Goal: Transaction & Acquisition: Book appointment/travel/reservation

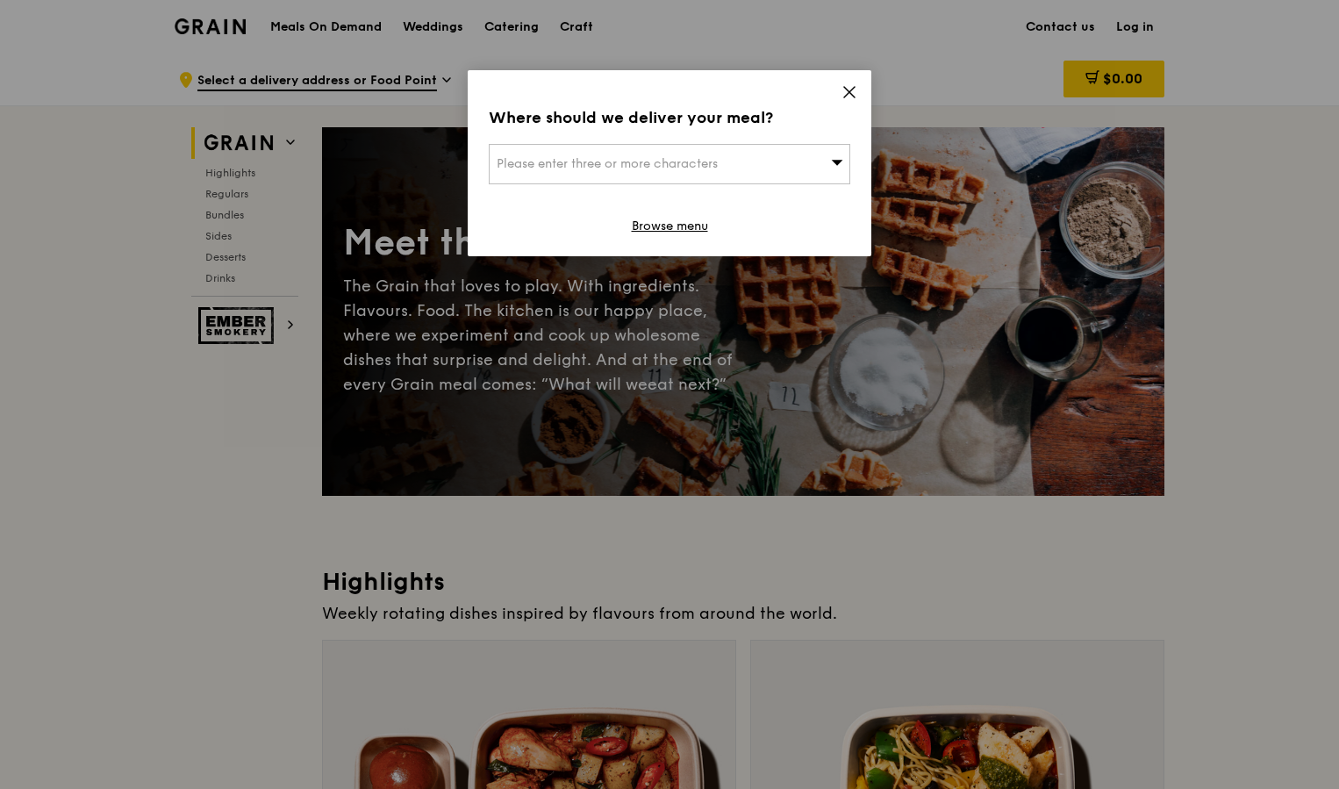
click at [812, 168] on div "Please enter three or more characters" at bounding box center [669, 164] width 361 height 40
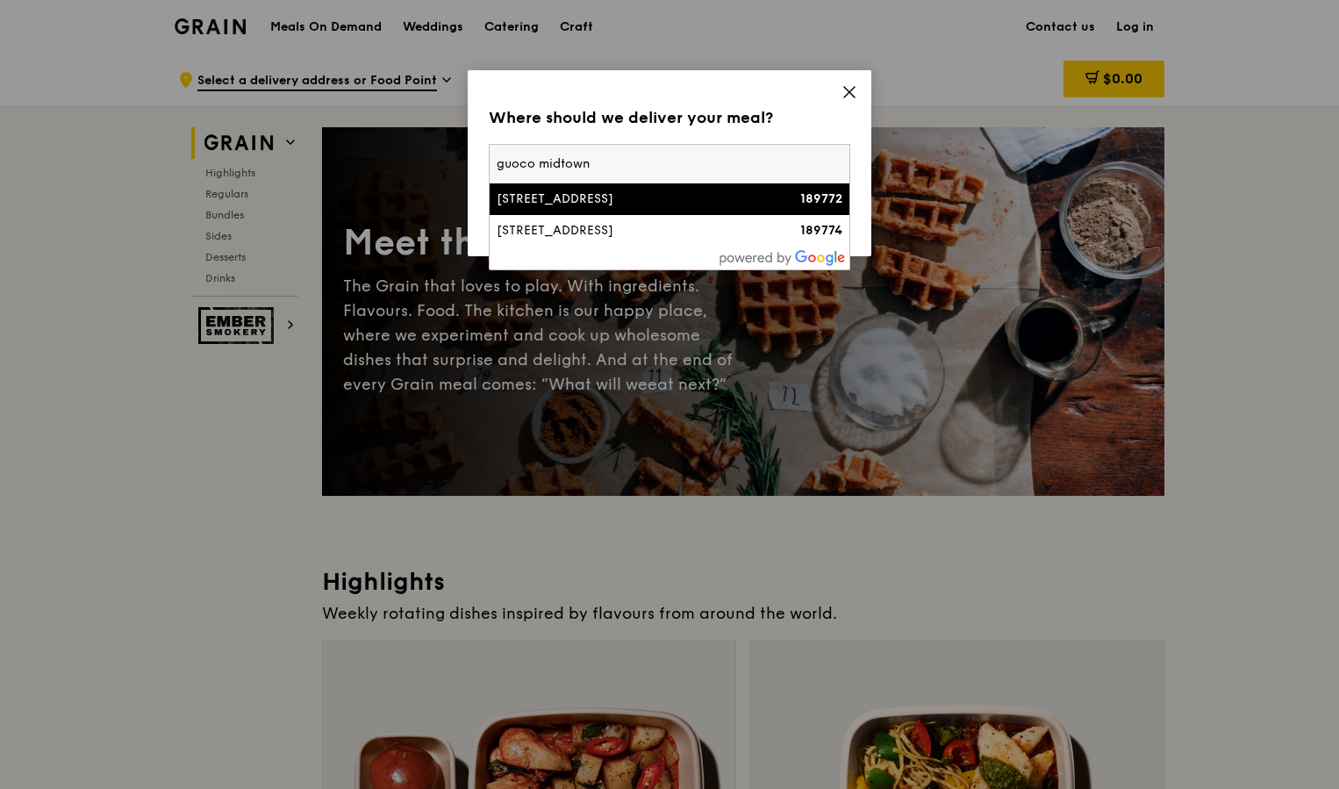
type input "guoco midtown"
click at [631, 204] on div "126 Beach Road, Guoco Midtown" at bounding box center [627, 199] width 260 height 18
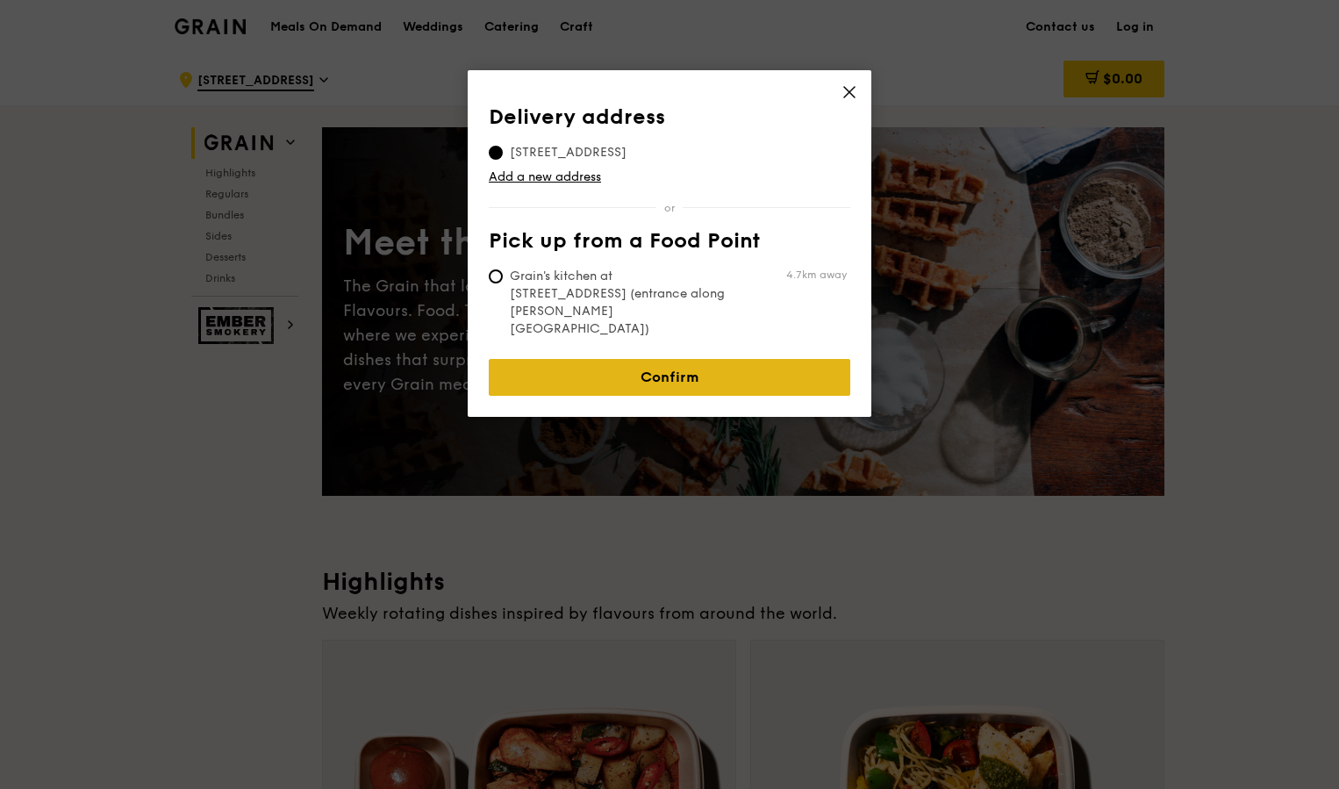
click at [678, 359] on link "Confirm" at bounding box center [669, 377] width 361 height 37
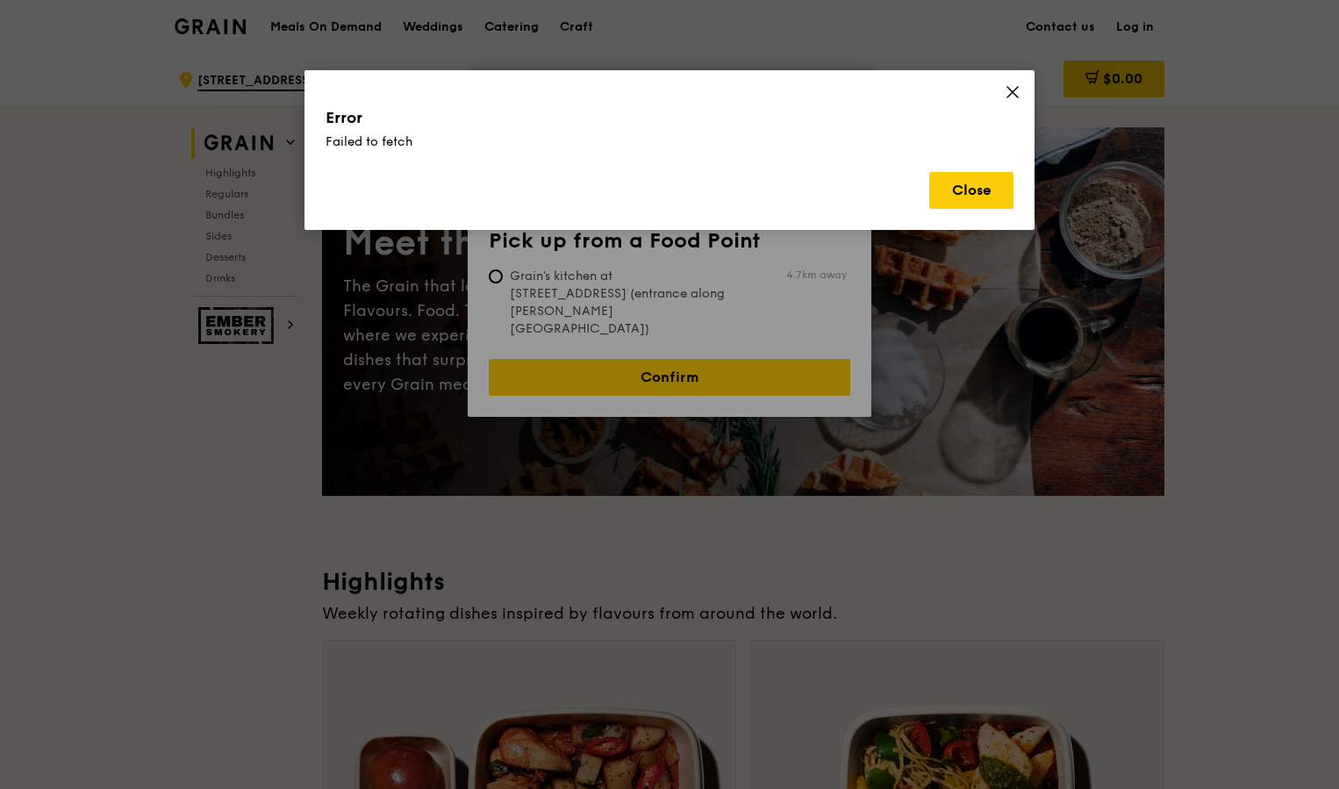
click at [961, 211] on div "Error Failed to fetch Close" at bounding box center [669, 150] width 730 height 160
click at [979, 187] on button "Close" at bounding box center [971, 190] width 84 height 37
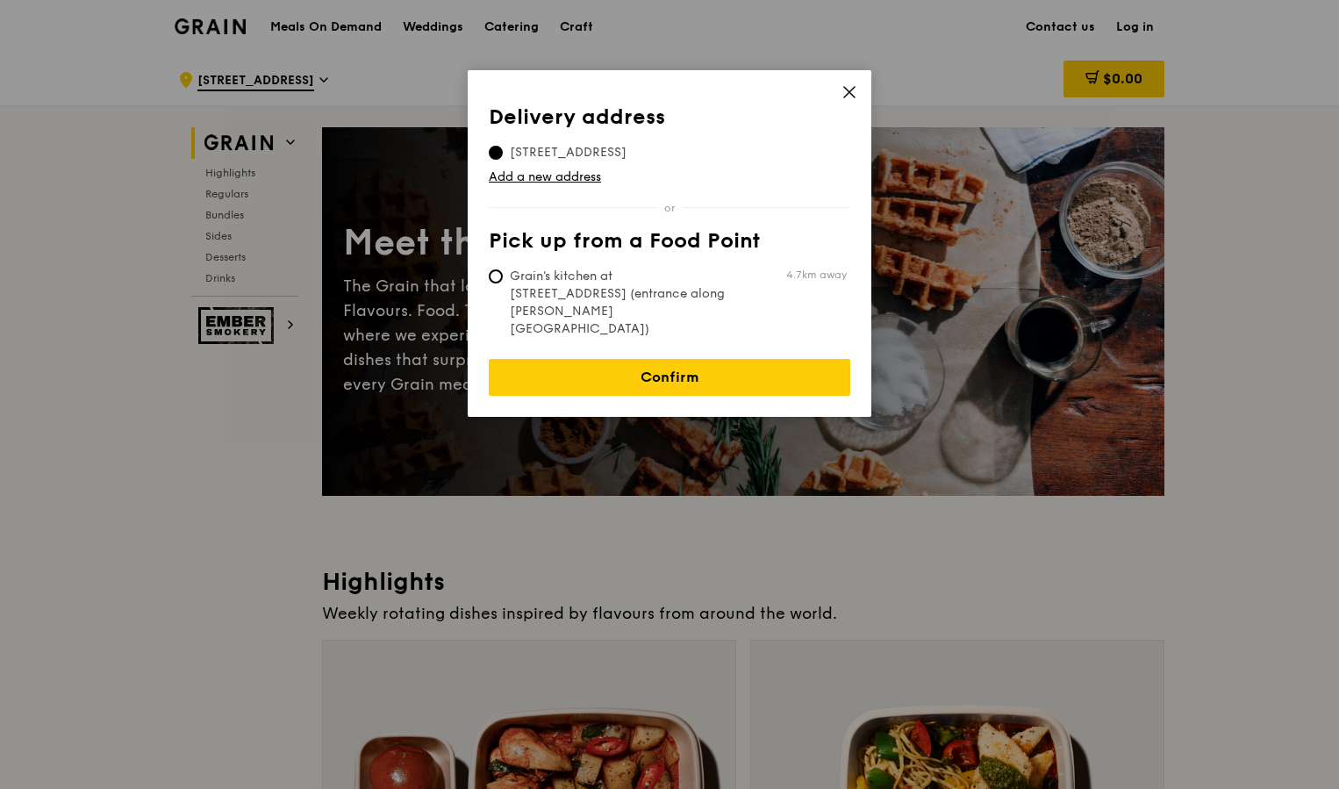
click at [849, 84] on icon at bounding box center [849, 92] width 16 height 16
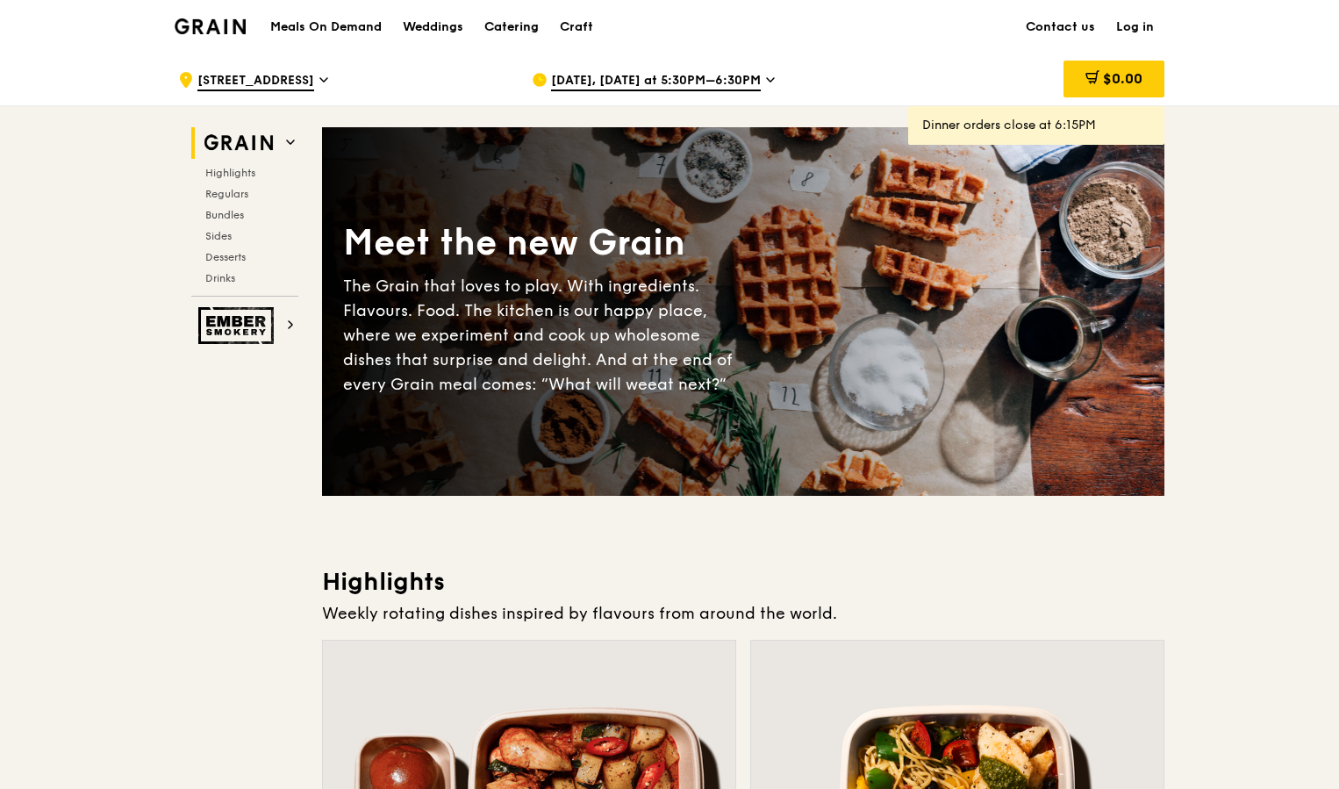
click at [480, 33] on link "Catering" at bounding box center [511, 27] width 75 height 53
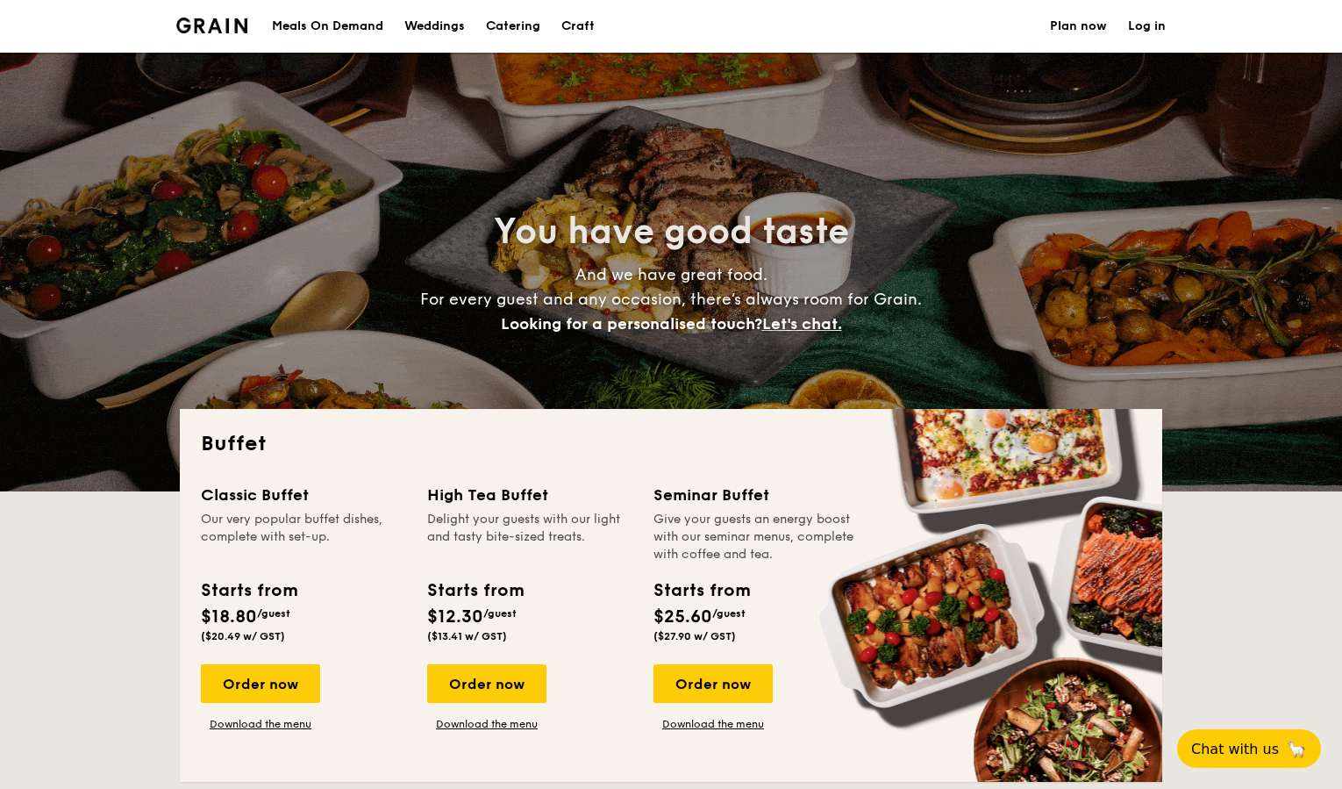
select select
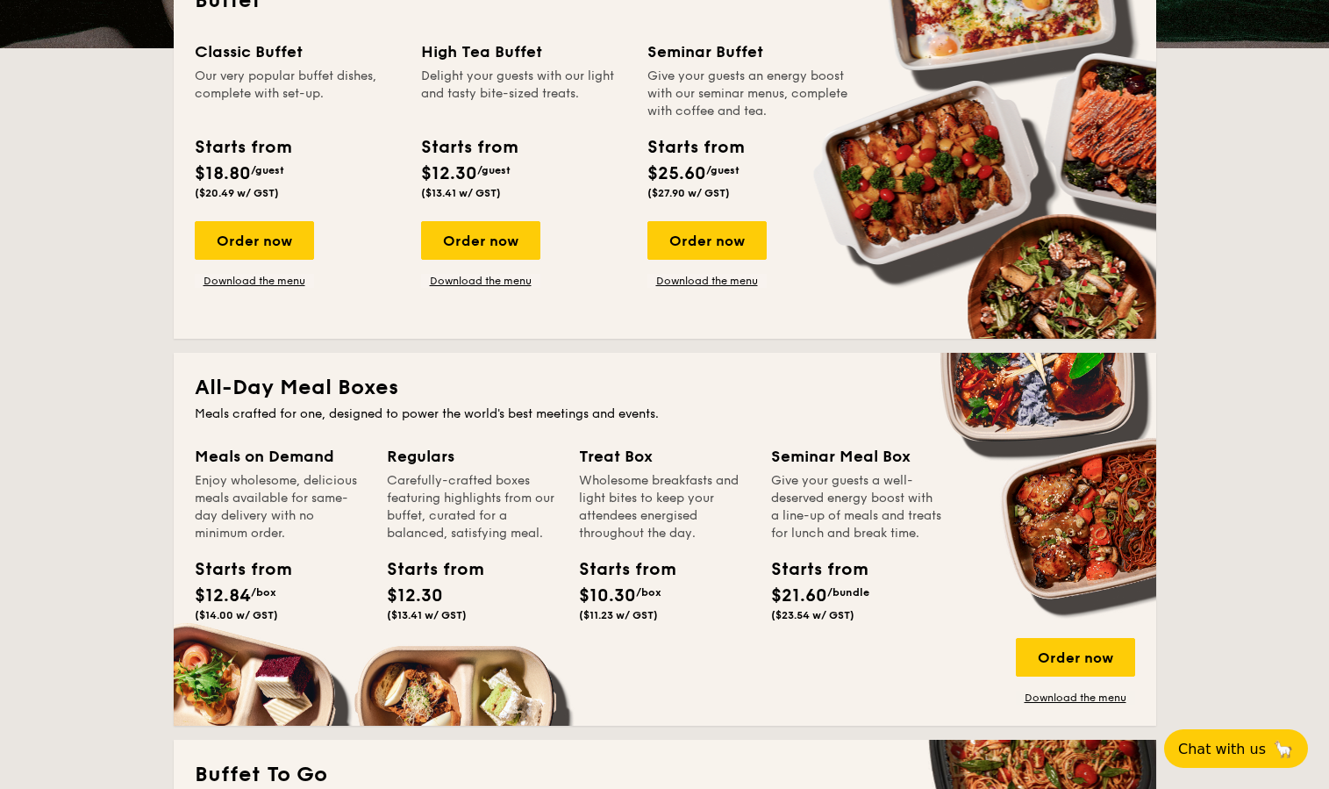
scroll to position [438, 0]
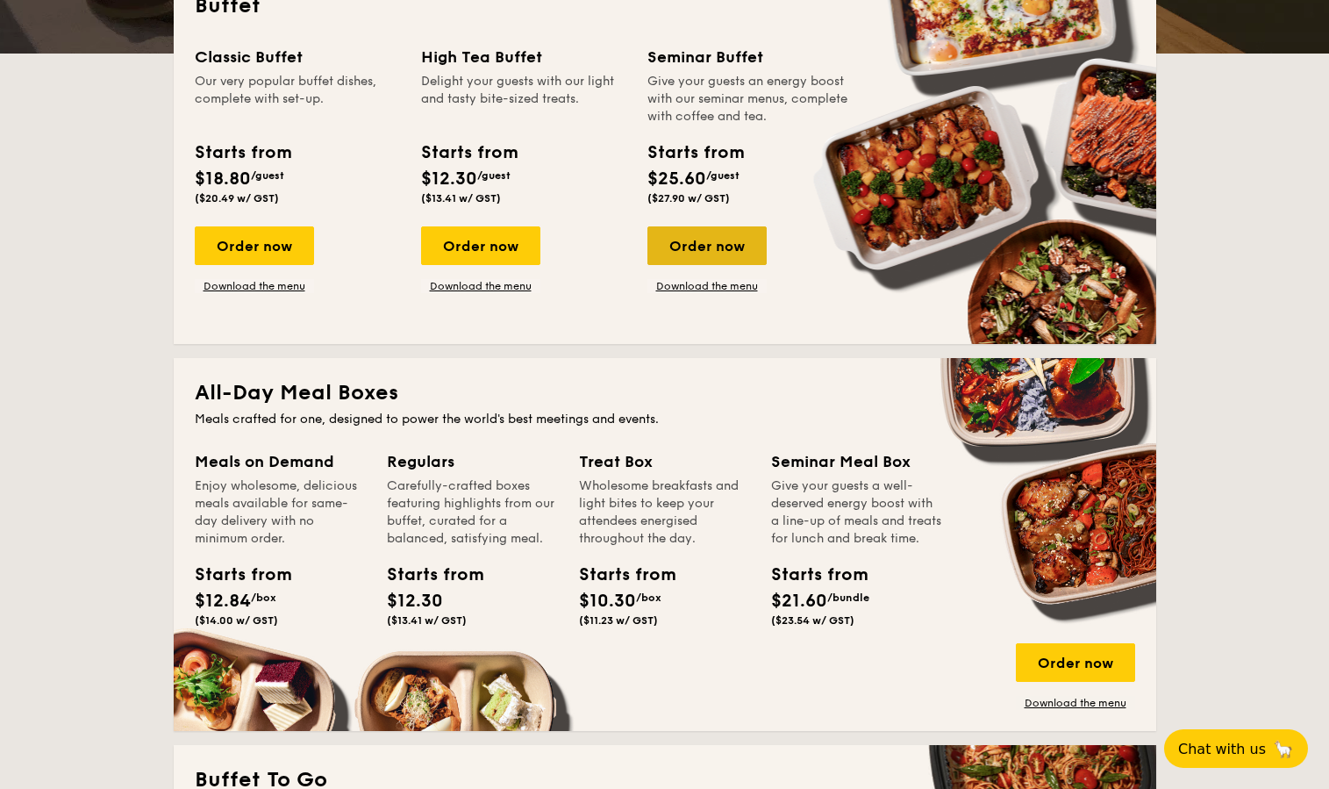
click at [653, 251] on div "Order now" at bounding box center [707, 245] width 119 height 39
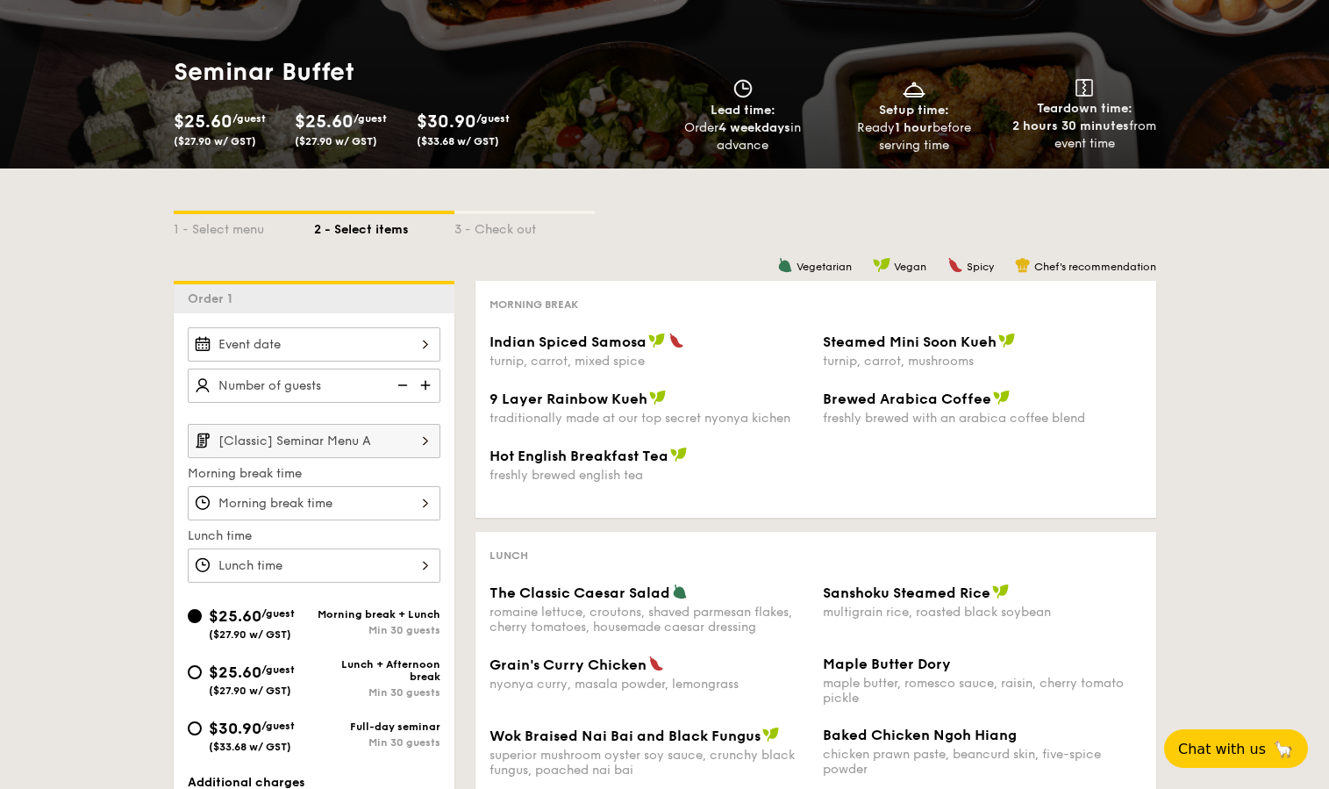
scroll to position [211, 0]
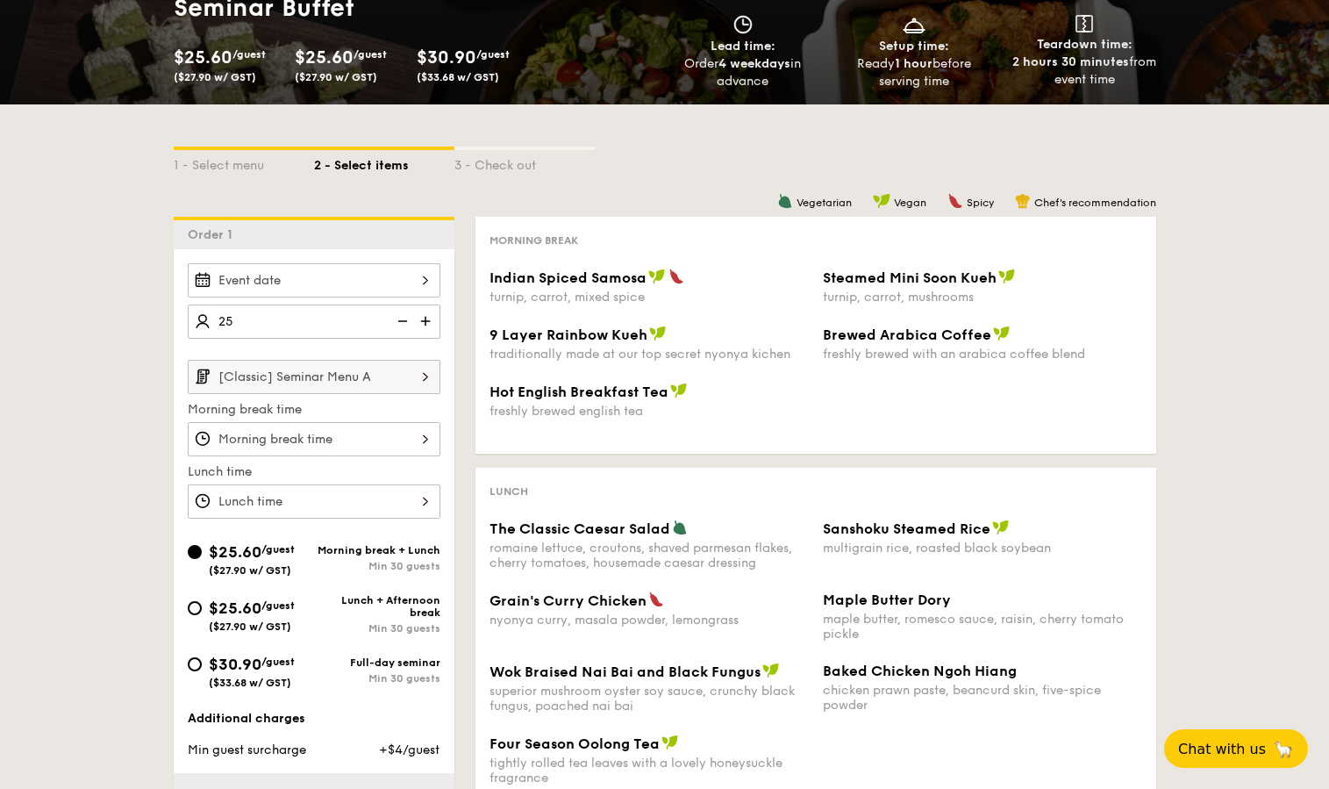
click at [160, 344] on div "1 - Select menu 2 - Select items 3 - Check out Order 1 25 [Classic] Seminar Men…" at bounding box center [665, 587] width 1011 height 966
click at [216, 374] on input "[Classic] Seminar Menu A" at bounding box center [314, 377] width 253 height 34
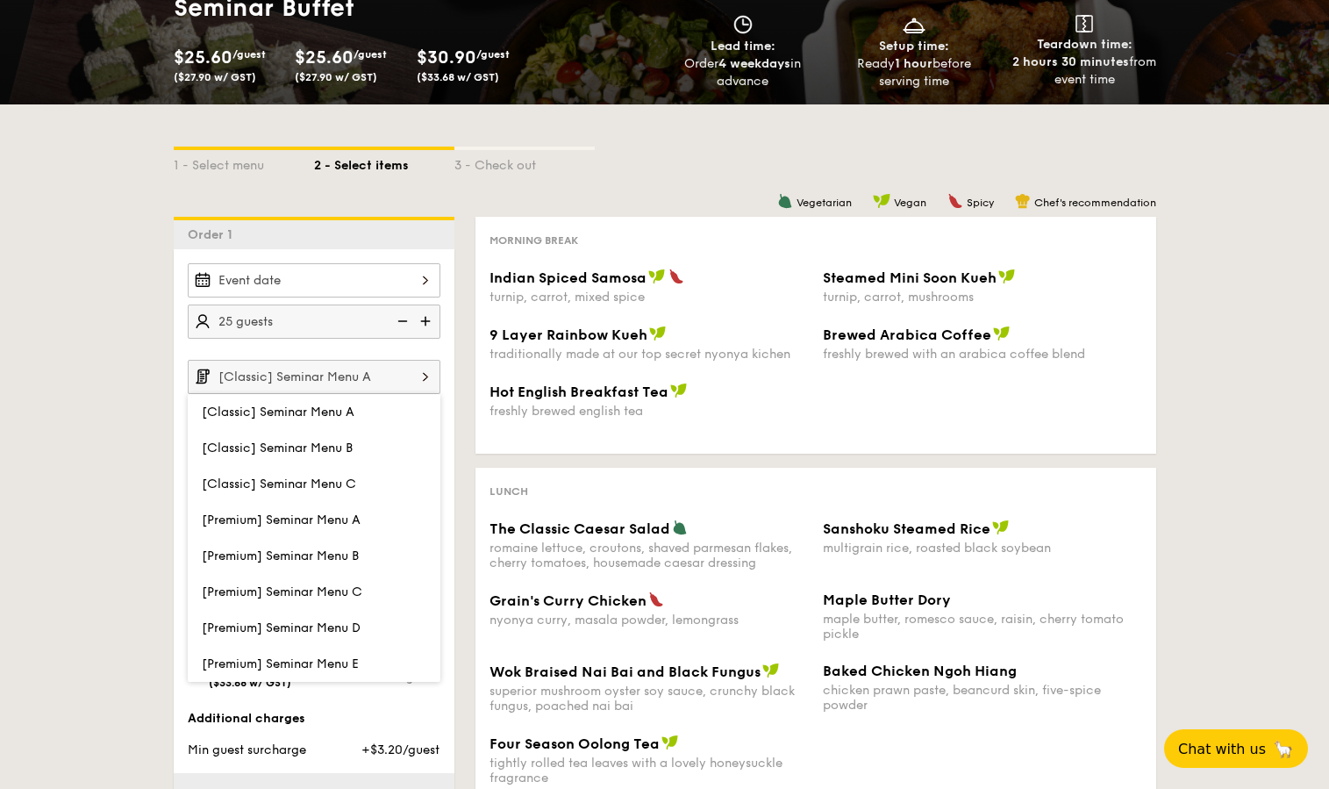
click at [216, 374] on input "[Classic] Seminar Menu A" at bounding box center [314, 377] width 253 height 34
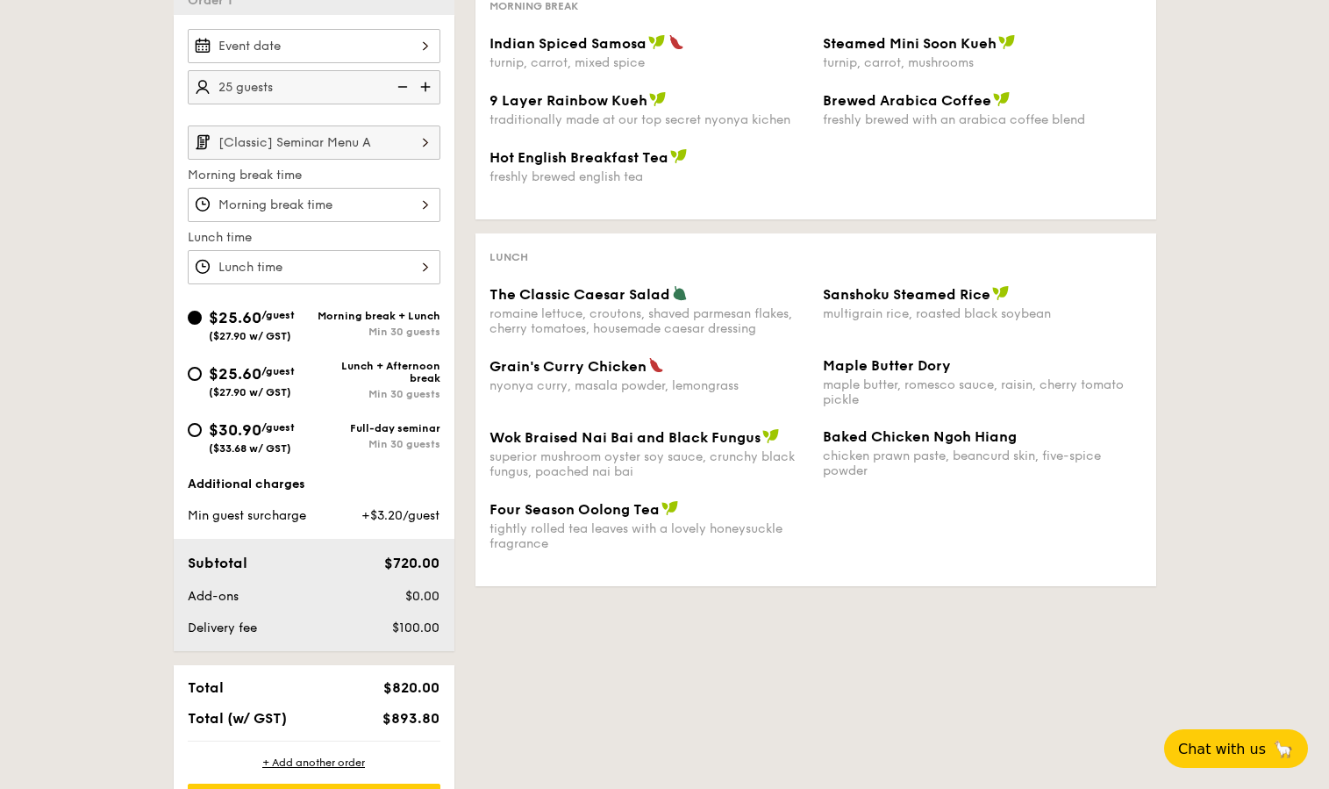
scroll to position [432, 0]
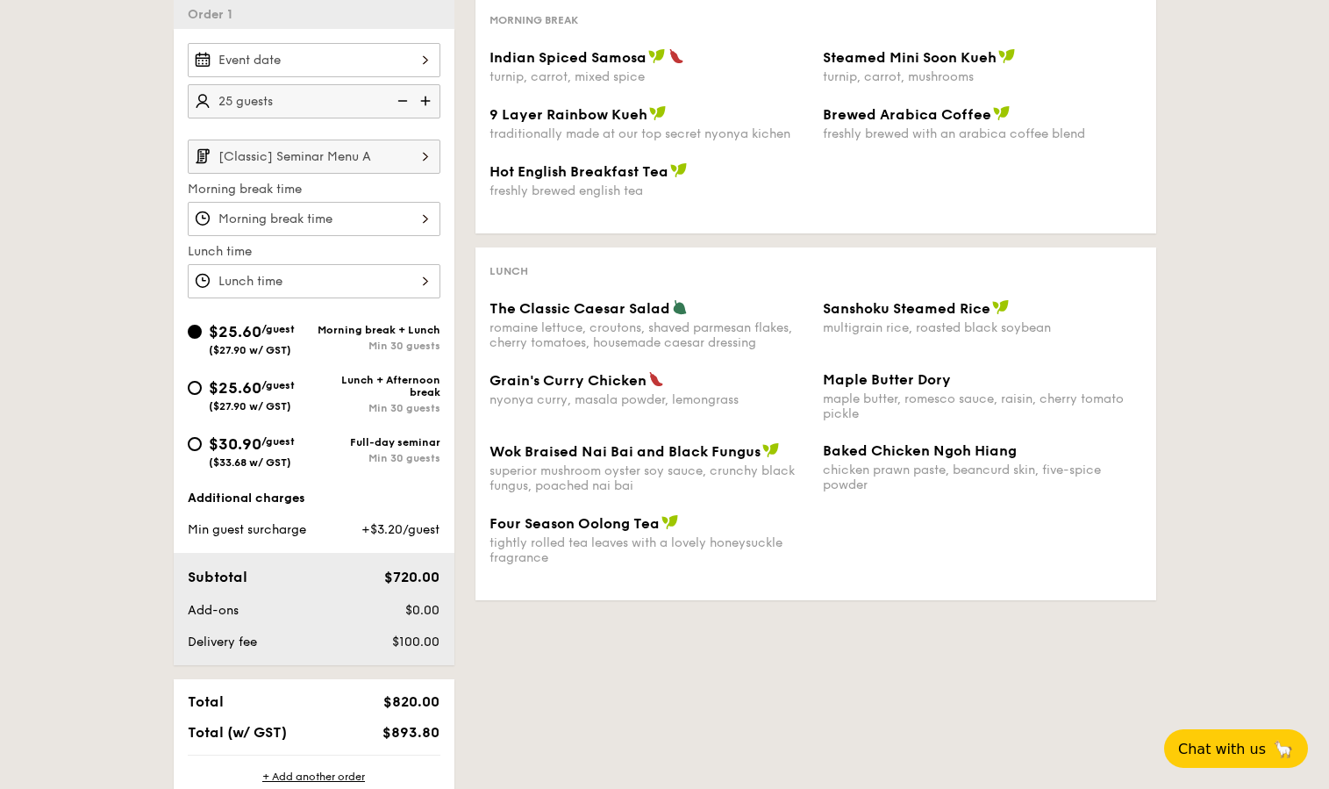
click at [439, 96] on div "25 guests [Classic] Seminar Menu A Morning break time Lunch time" at bounding box center [314, 170] width 281 height 255
click at [427, 98] on img at bounding box center [427, 100] width 26 height 33
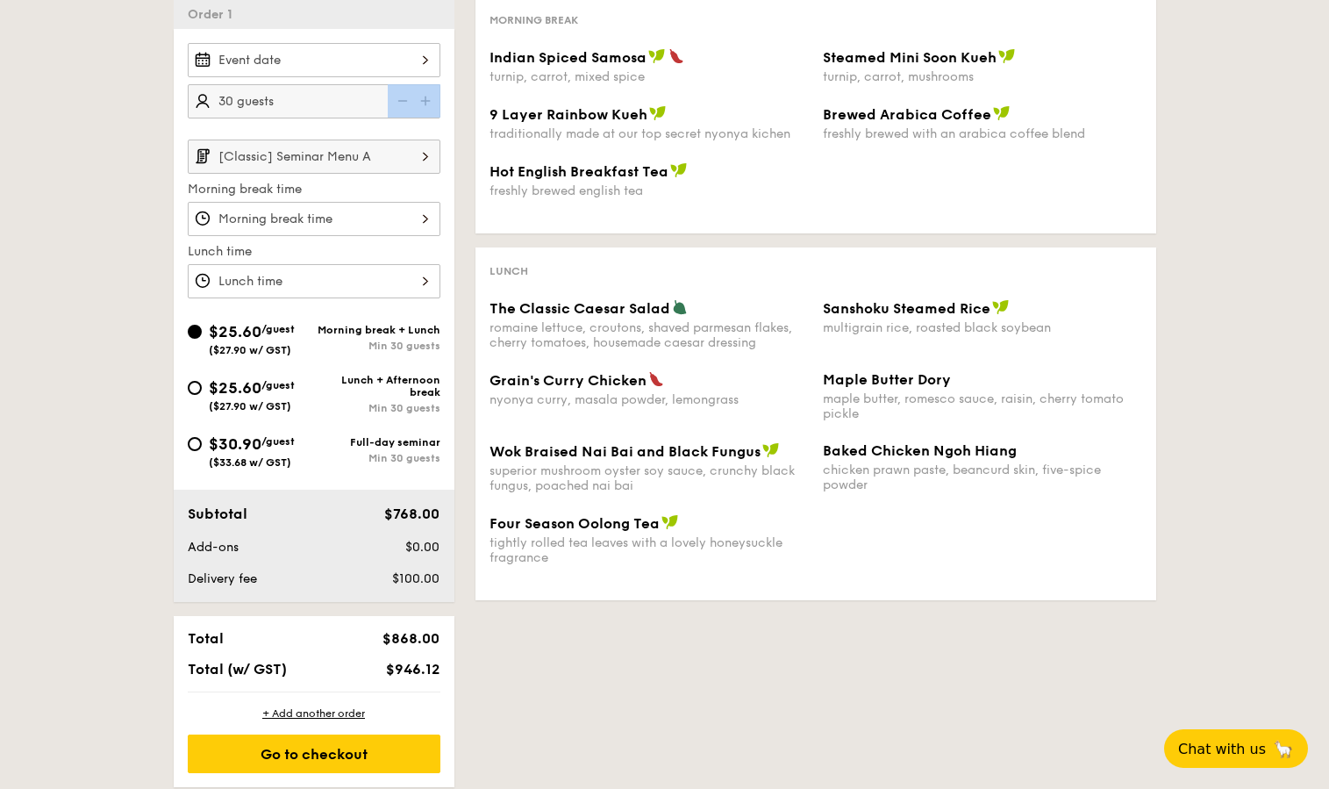
click at [396, 100] on img at bounding box center [401, 100] width 26 height 33
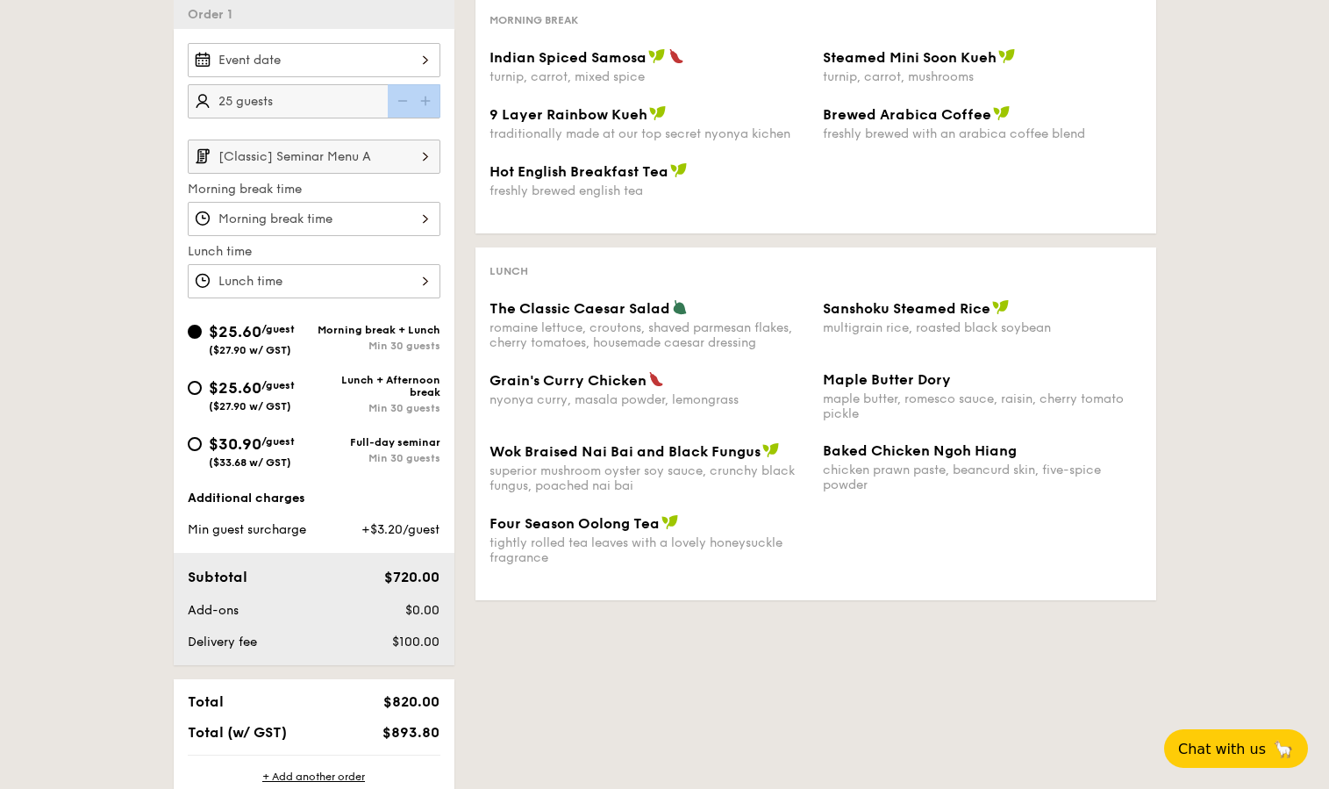
click at [414, 102] on img at bounding box center [427, 100] width 26 height 33
type input "30 guests"
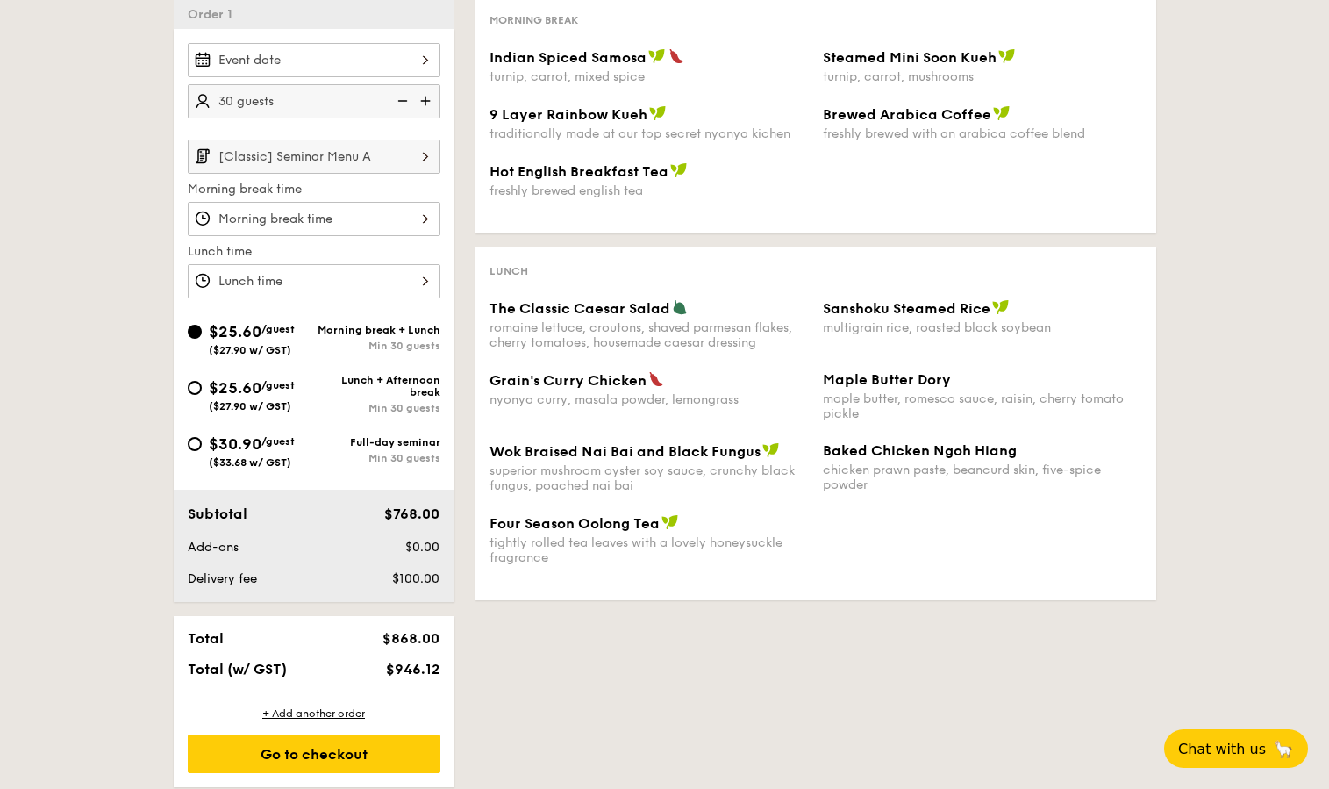
click at [81, 252] on div "1 - Select menu 2 - Select items 3 - Check out Order 1 30 guests [Classic] Semi…" at bounding box center [664, 335] width 1329 height 903
click at [263, 220] on div at bounding box center [314, 219] width 253 height 34
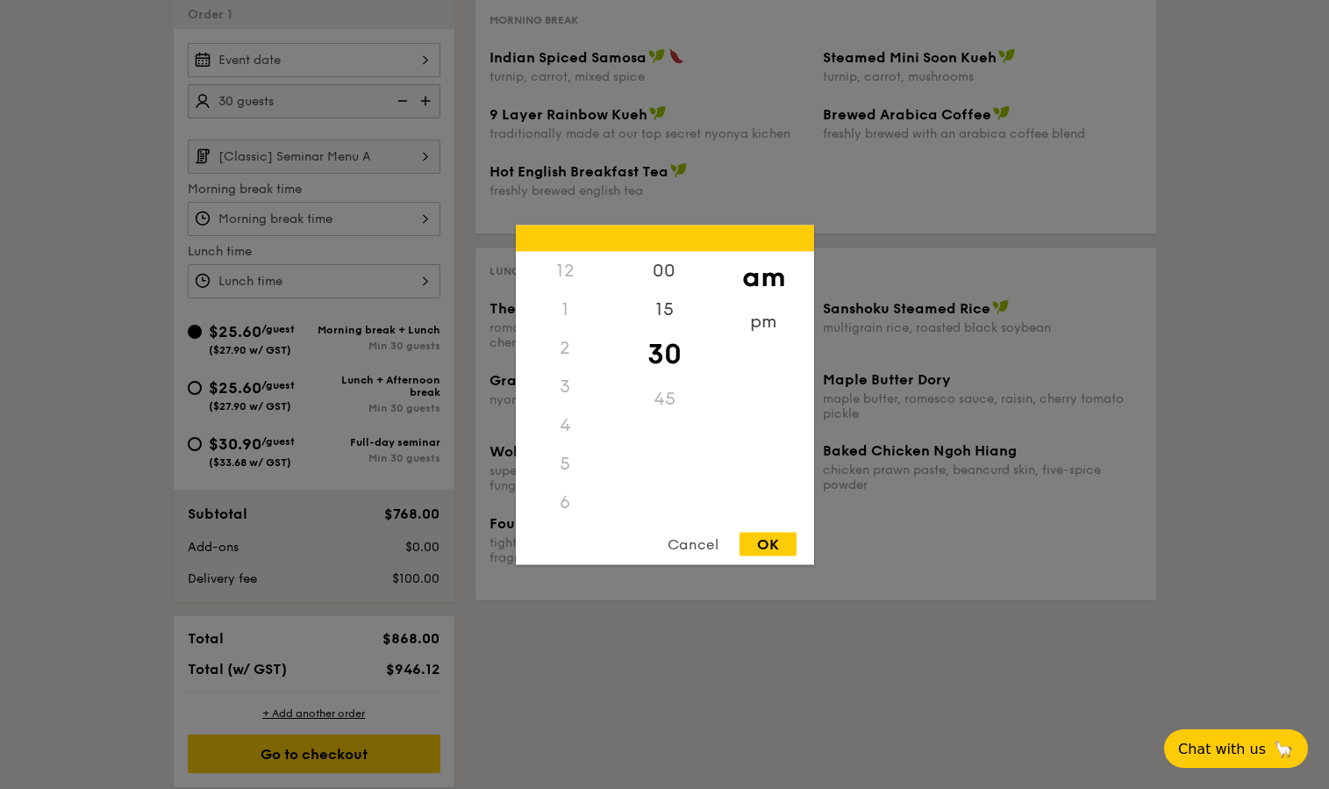
scroll to position [193, 0]
click at [122, 233] on div at bounding box center [664, 394] width 1329 height 789
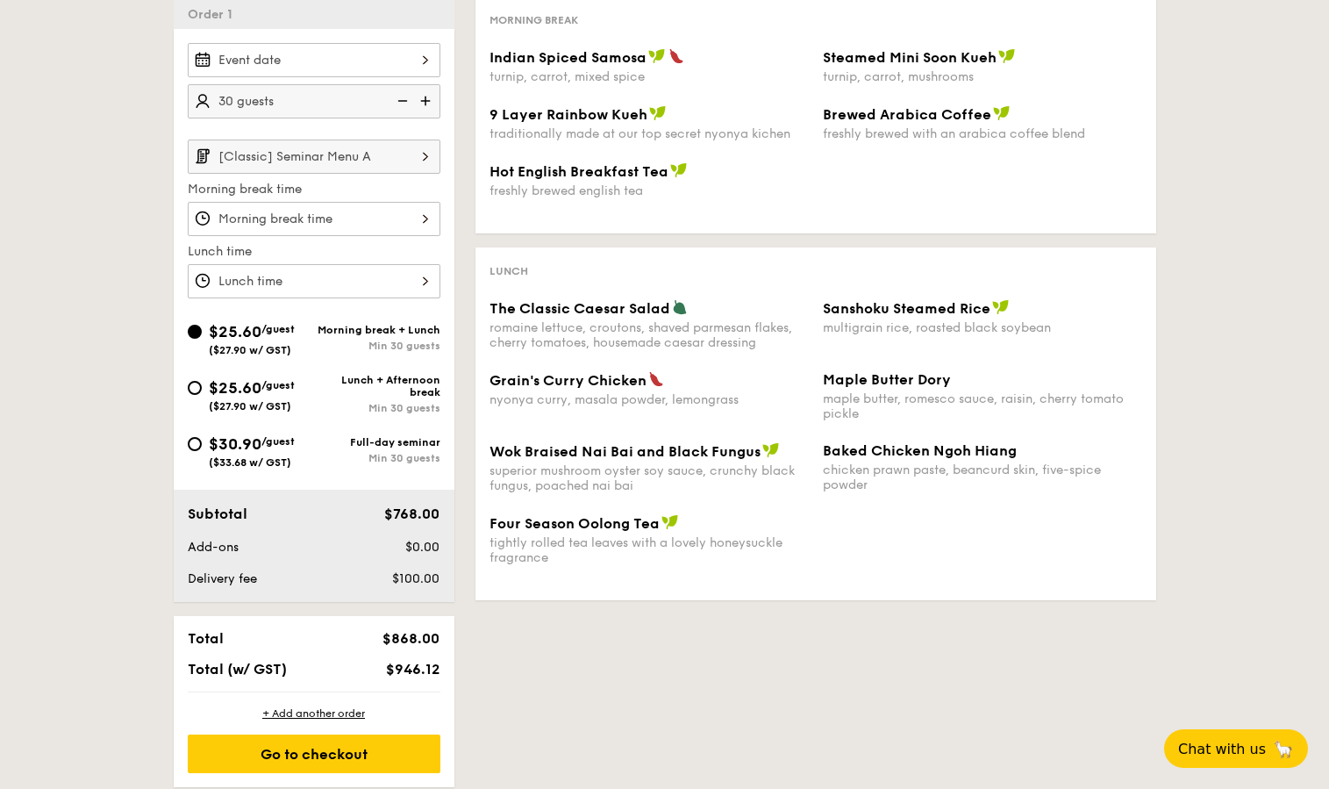
click at [315, 216] on div at bounding box center [314, 219] width 253 height 34
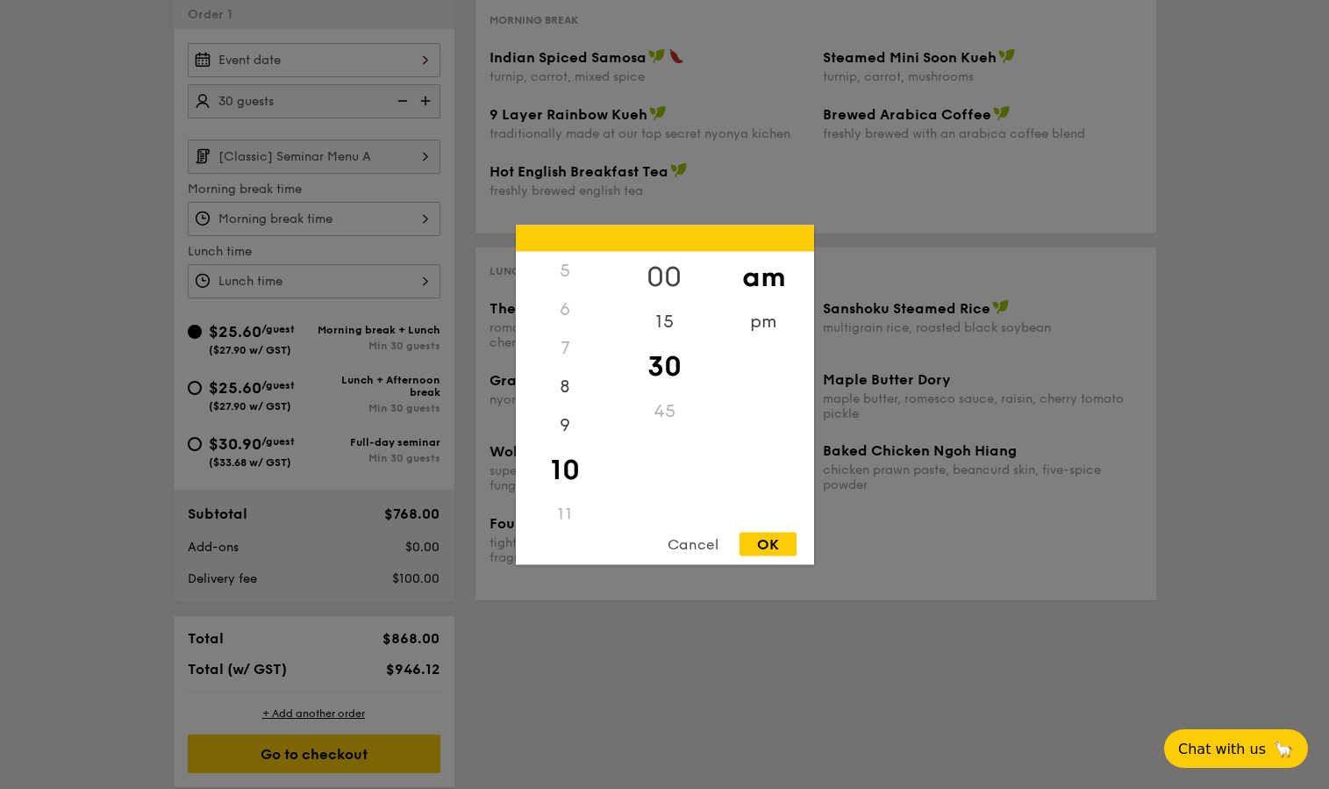
click at [665, 259] on div "00" at bounding box center [664, 276] width 99 height 51
click at [783, 539] on div "OK" at bounding box center [768, 544] width 57 height 24
type input "10:00AM"
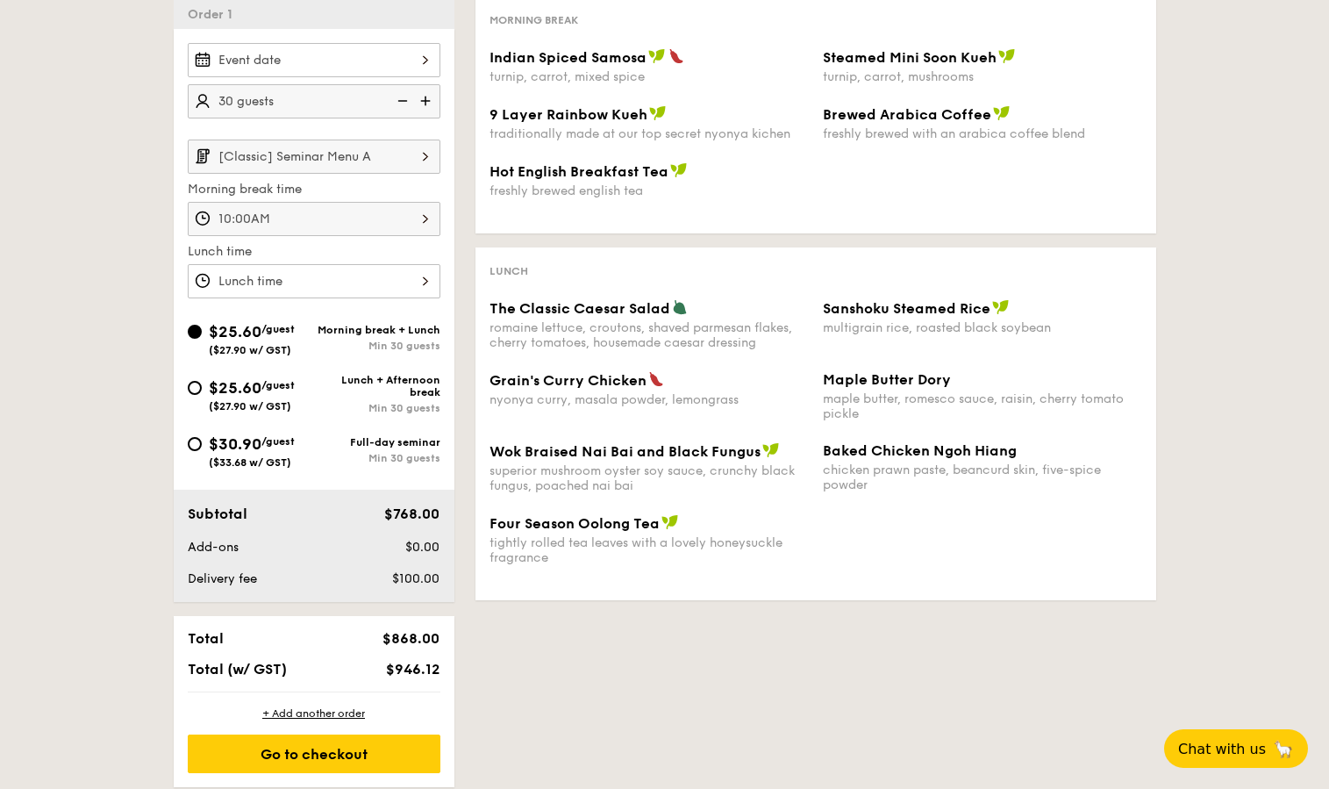
click at [404, 266] on div at bounding box center [314, 281] width 253 height 34
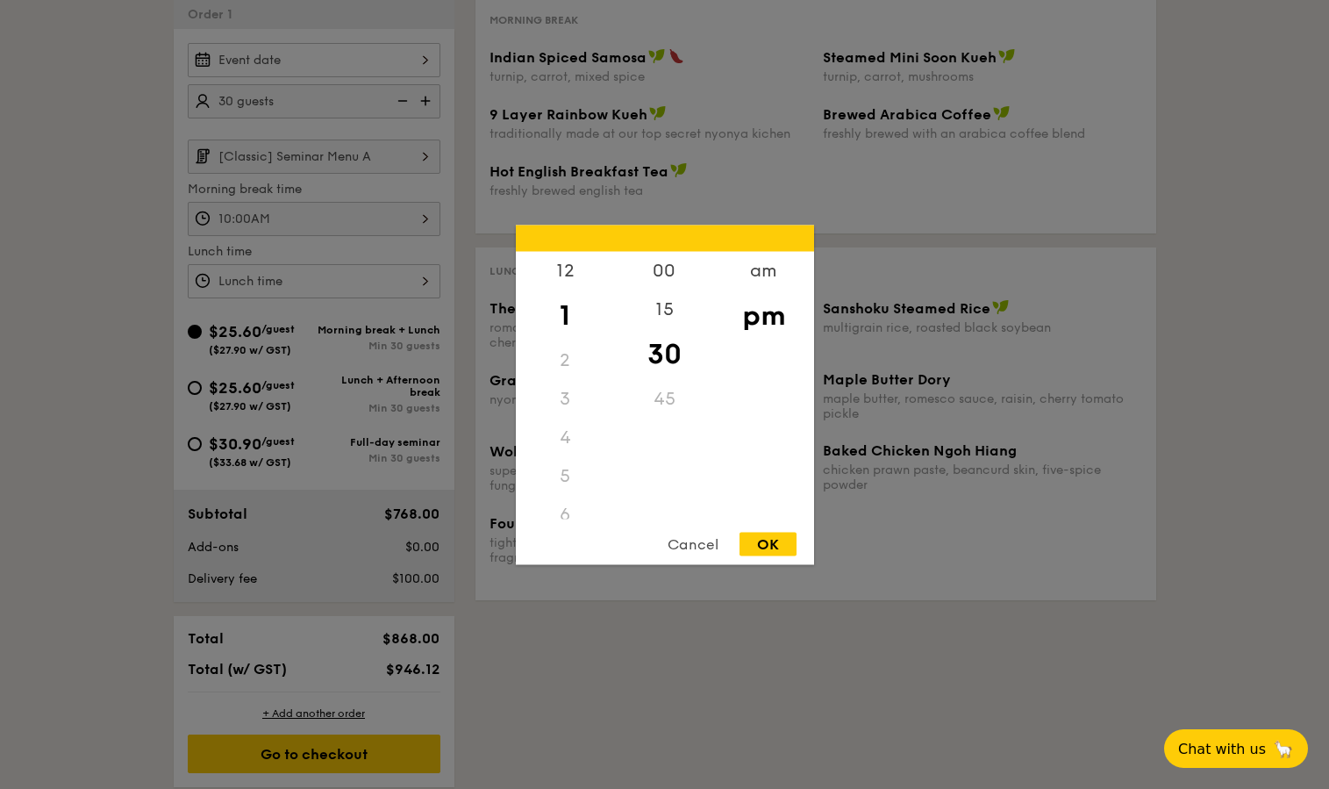
click at [581, 356] on div "2" at bounding box center [565, 359] width 99 height 39
click at [567, 359] on div "2" at bounding box center [565, 359] width 99 height 39
click at [560, 358] on div "2" at bounding box center [565, 359] width 99 height 39
click at [559, 361] on div "2" at bounding box center [565, 359] width 99 height 39
click at [765, 538] on div "OK" at bounding box center [768, 544] width 57 height 24
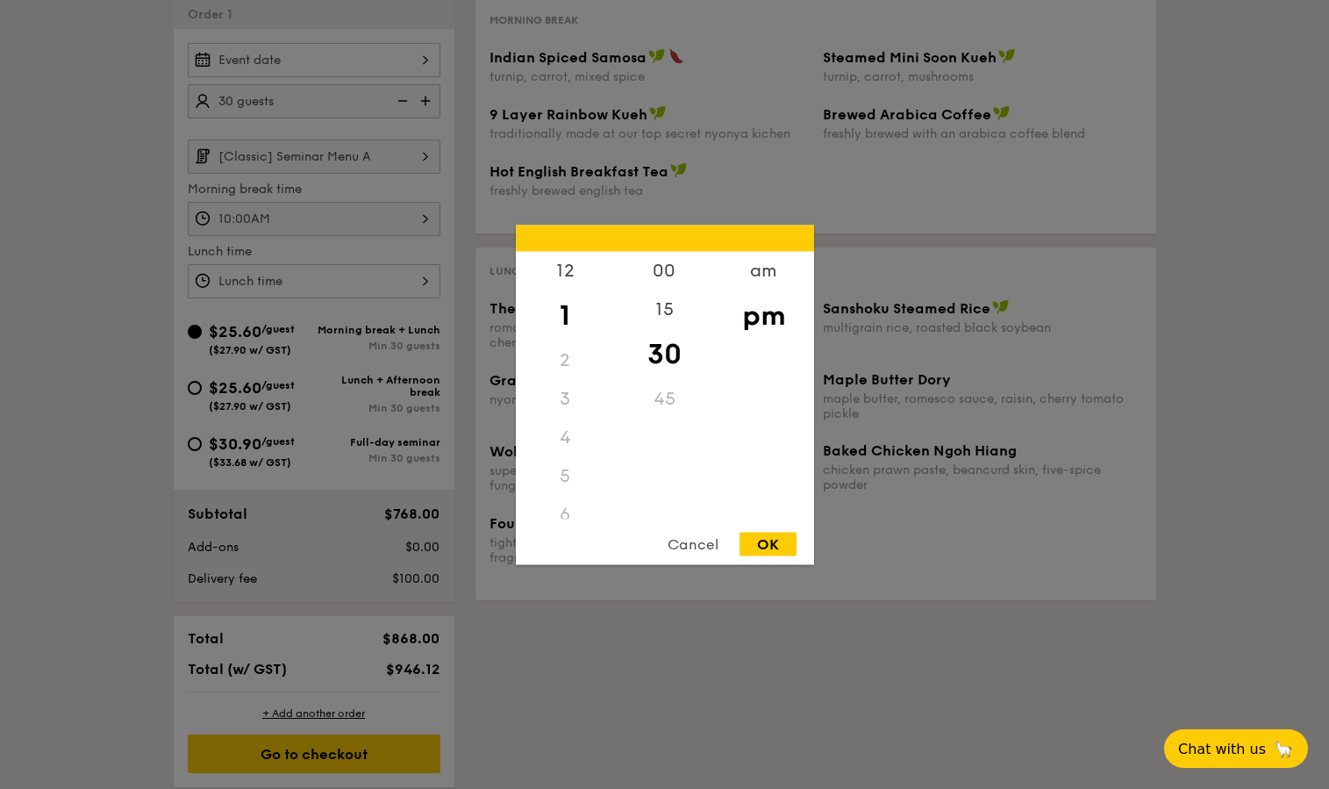
type input "1:30PM"
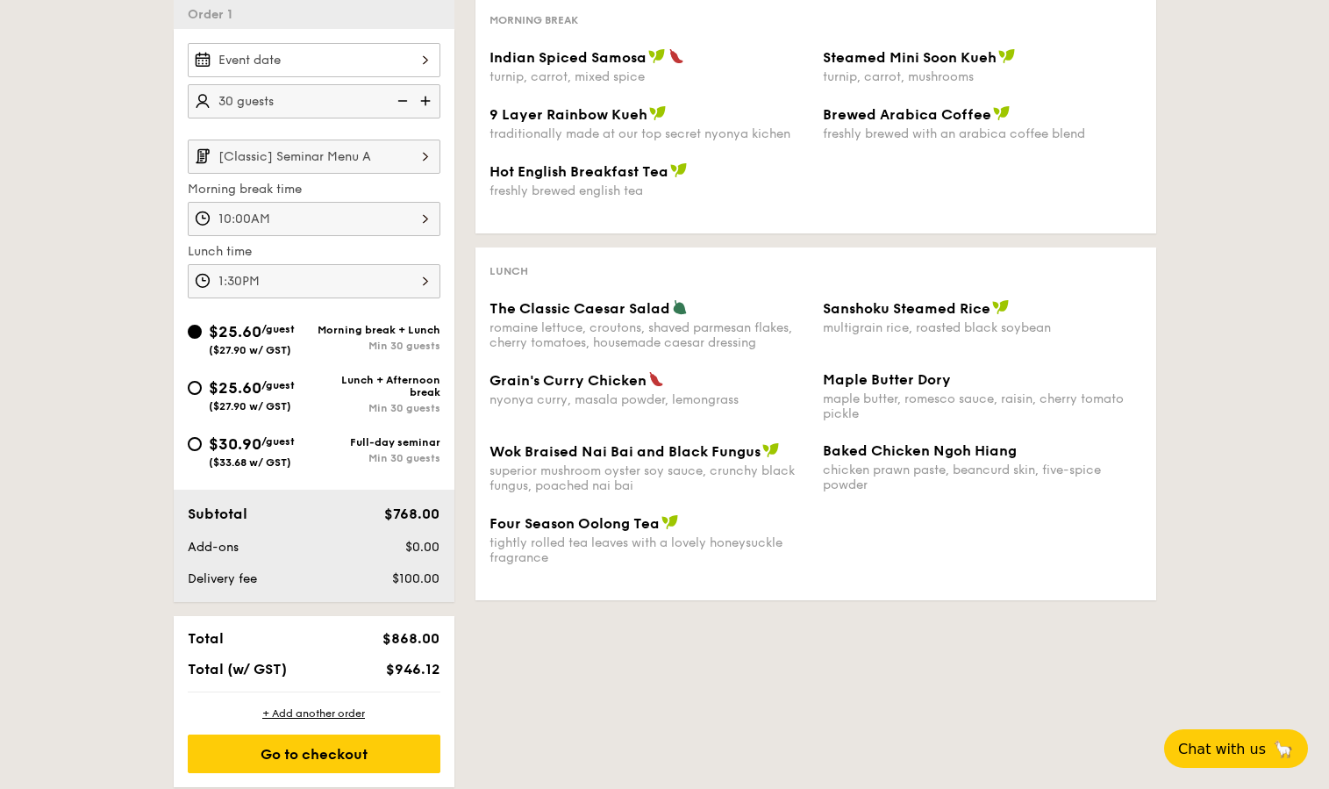
click at [564, 676] on div "1 - Select menu 2 - Select items 3 - Check out Order 1 30 guests [Classic] Semi…" at bounding box center [665, 335] width 1011 height 903
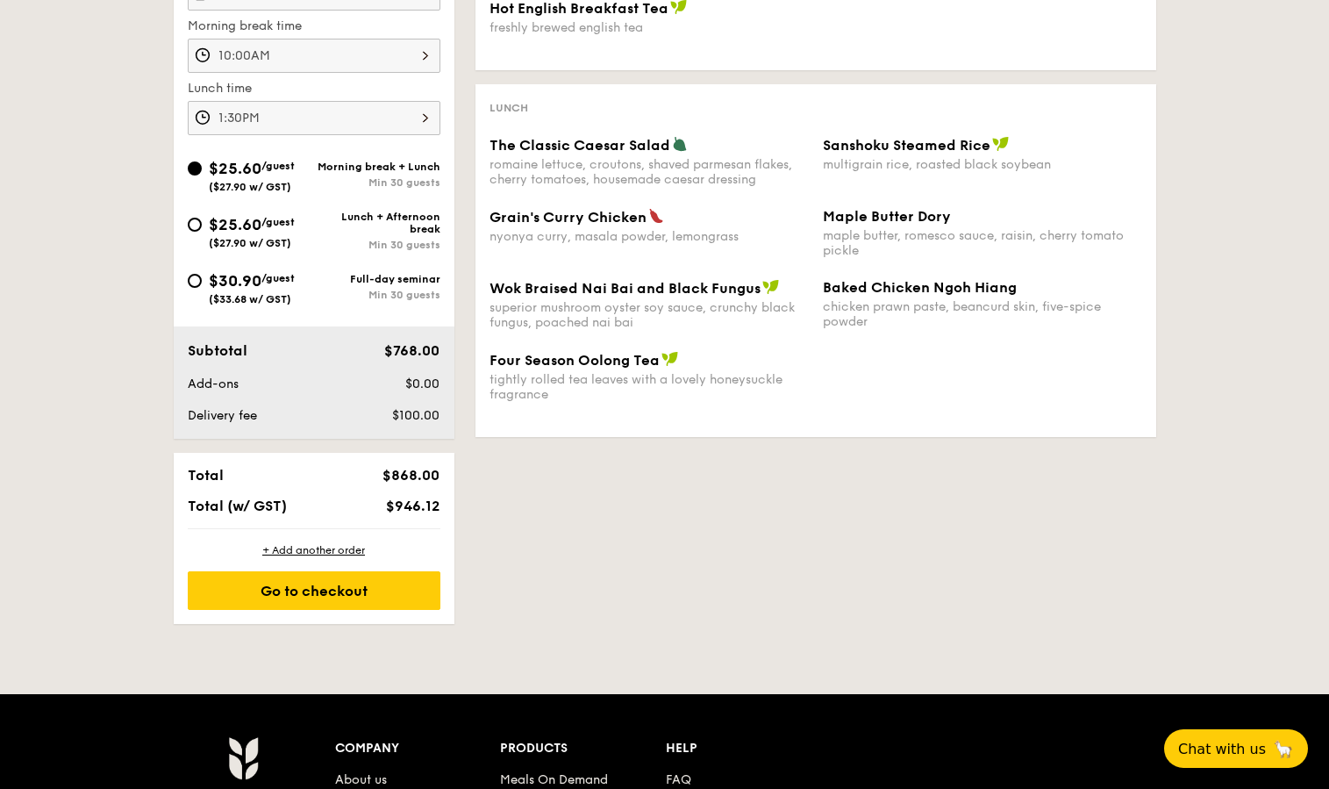
scroll to position [0, 0]
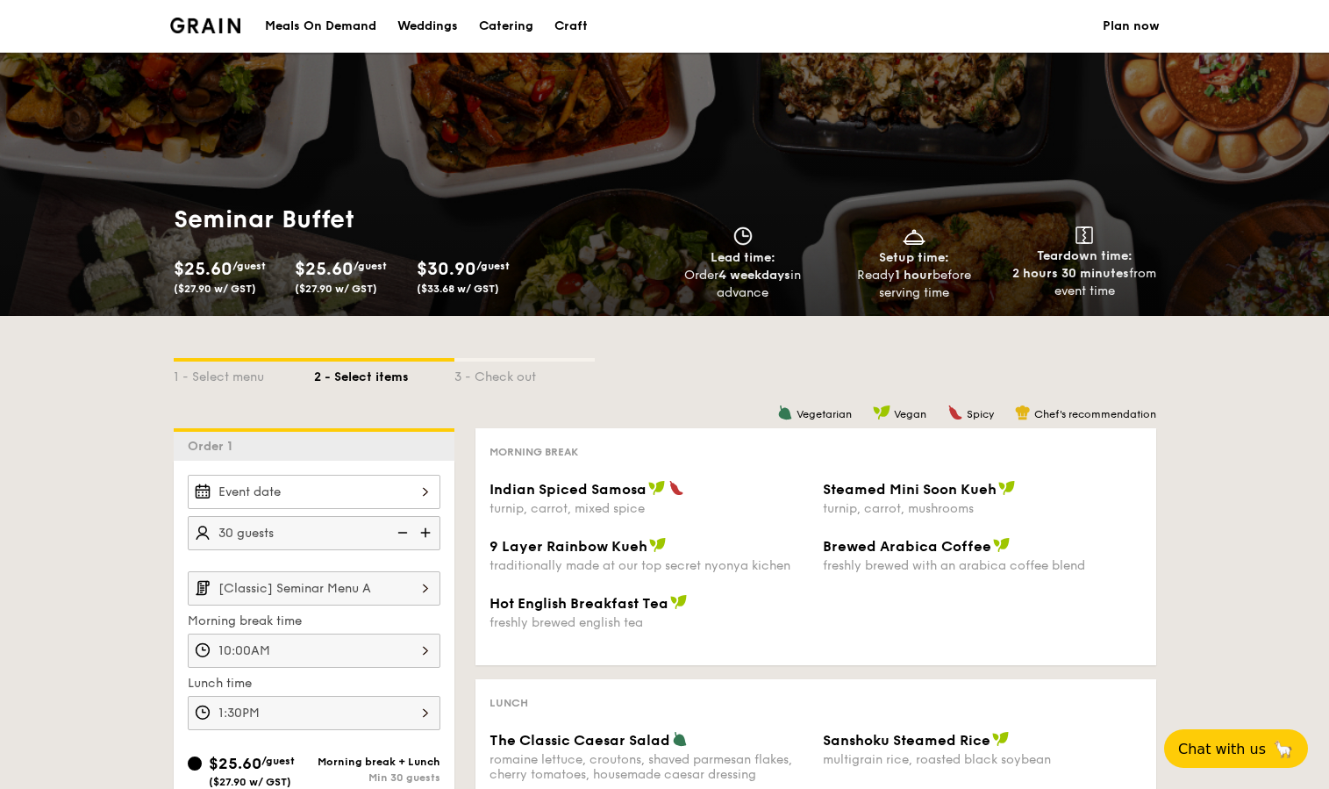
click at [514, 17] on div "Catering" at bounding box center [506, 26] width 54 height 53
select select
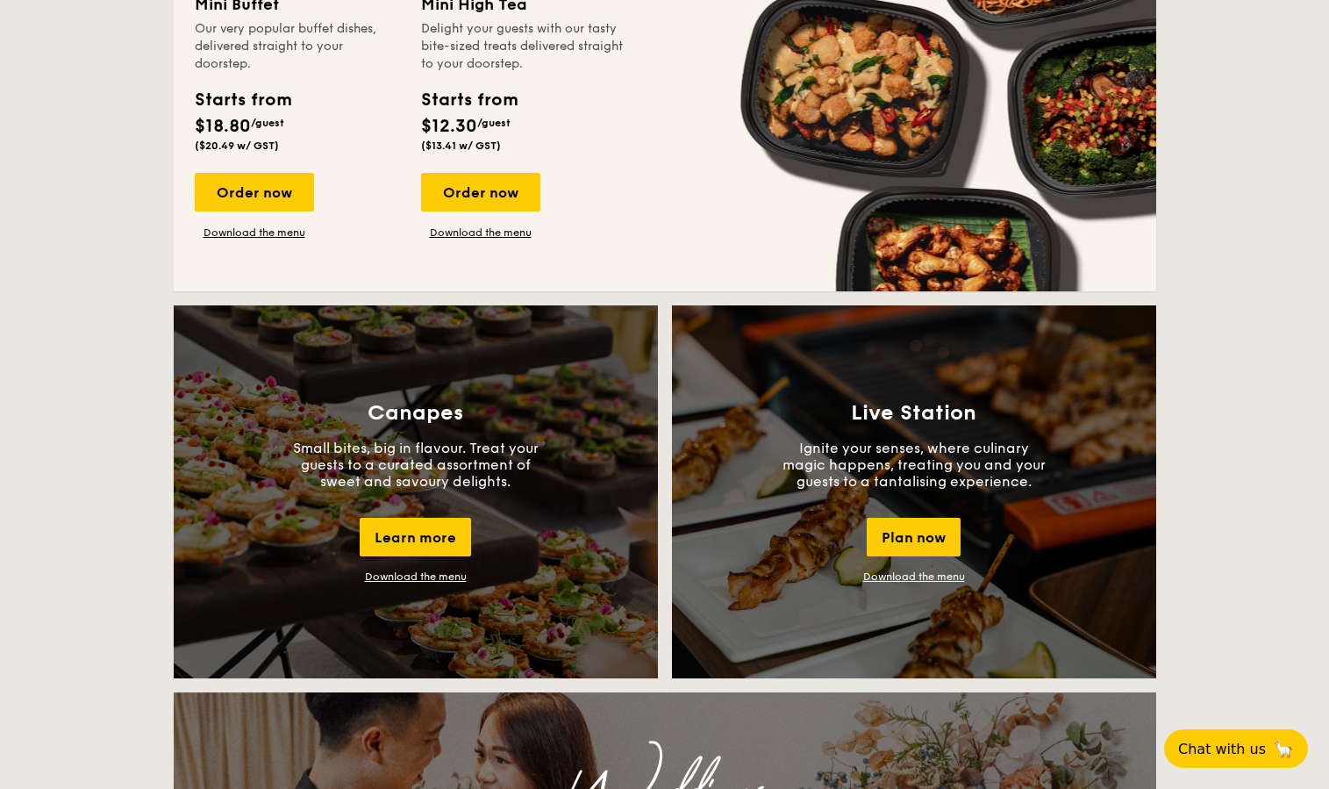
scroll to position [1072, 0]
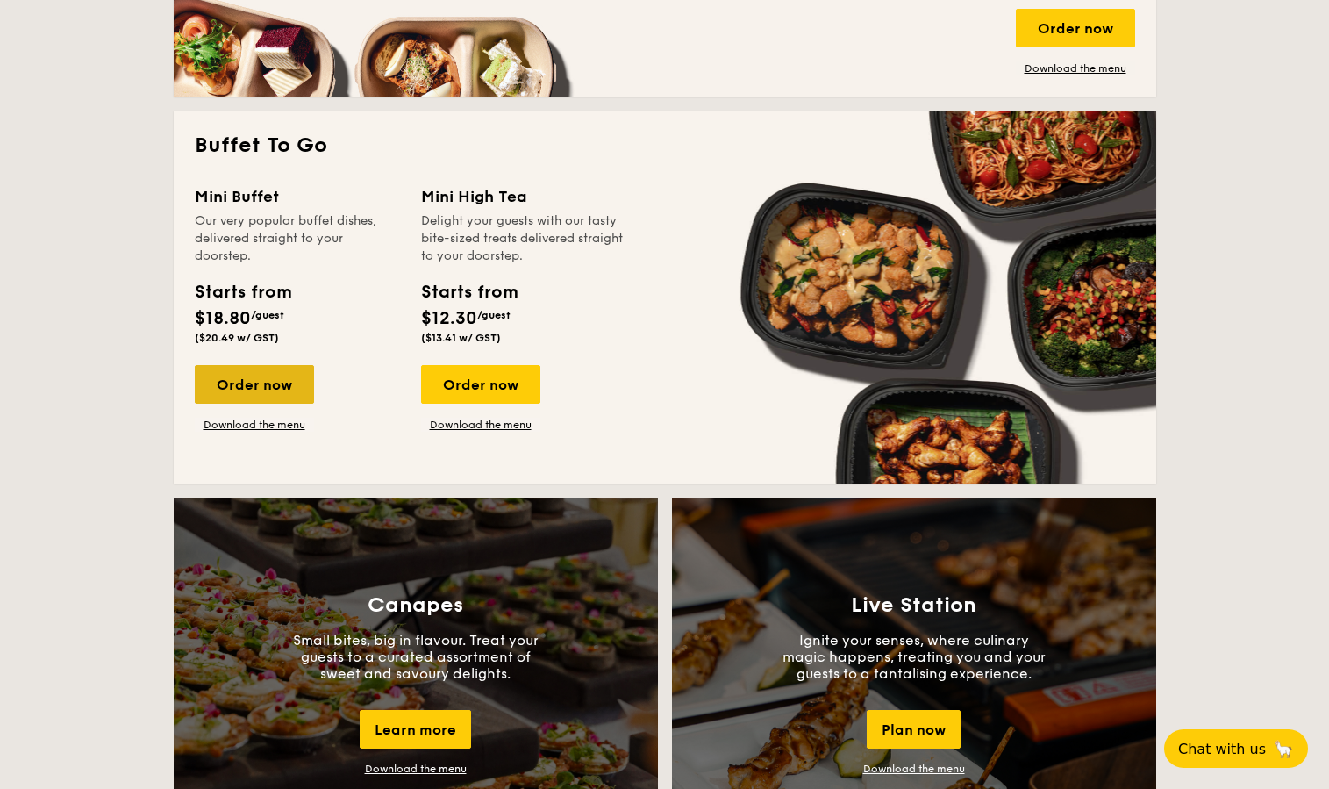
click at [269, 385] on div "Order now" at bounding box center [254, 384] width 119 height 39
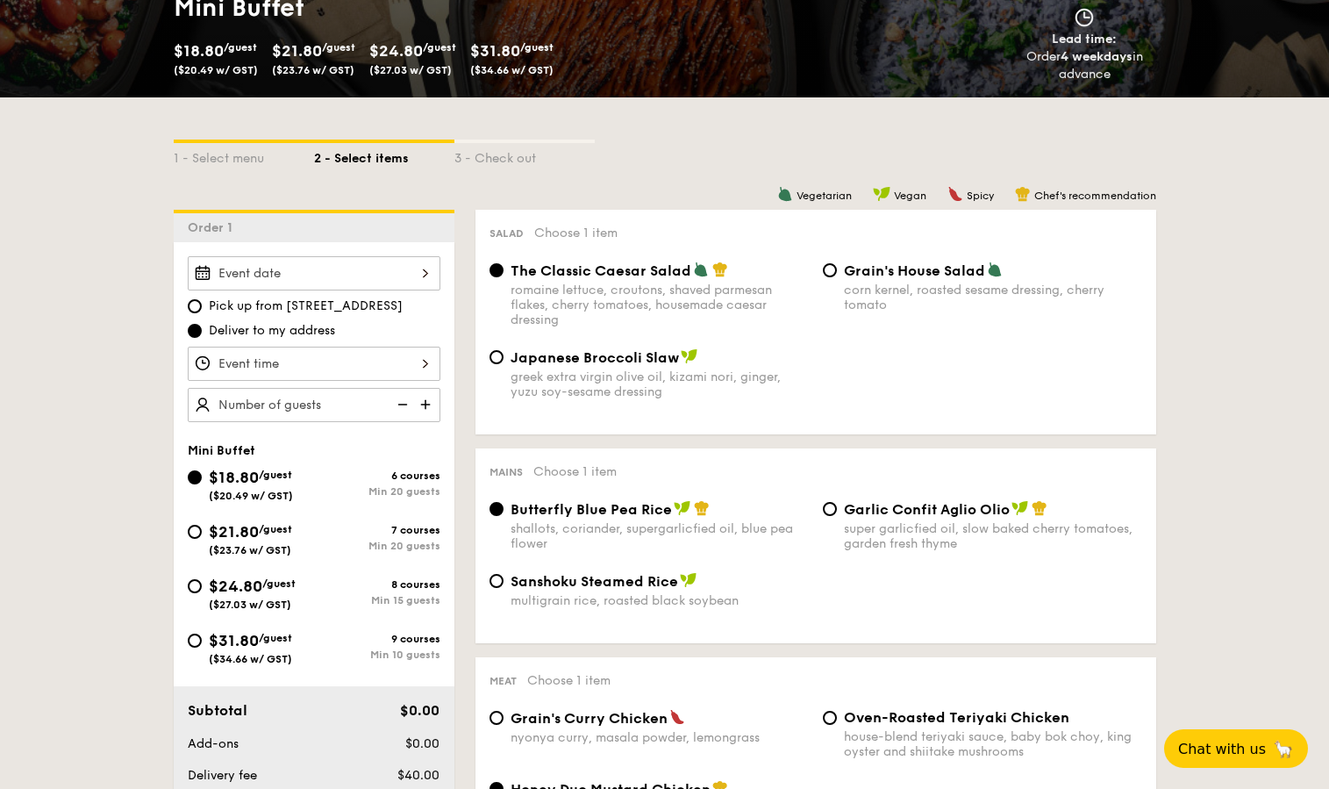
scroll to position [472, 0]
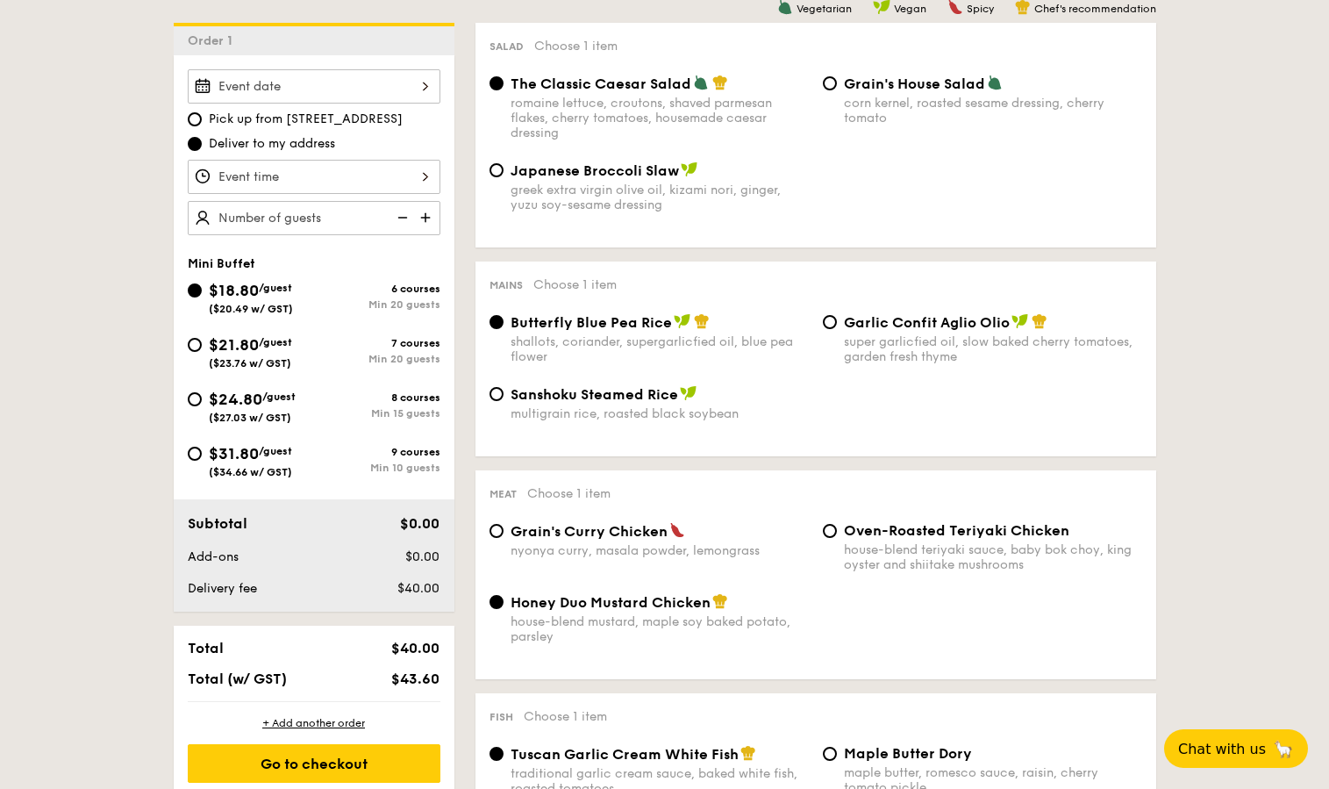
click at [398, 83] on div at bounding box center [314, 86] width 253 height 34
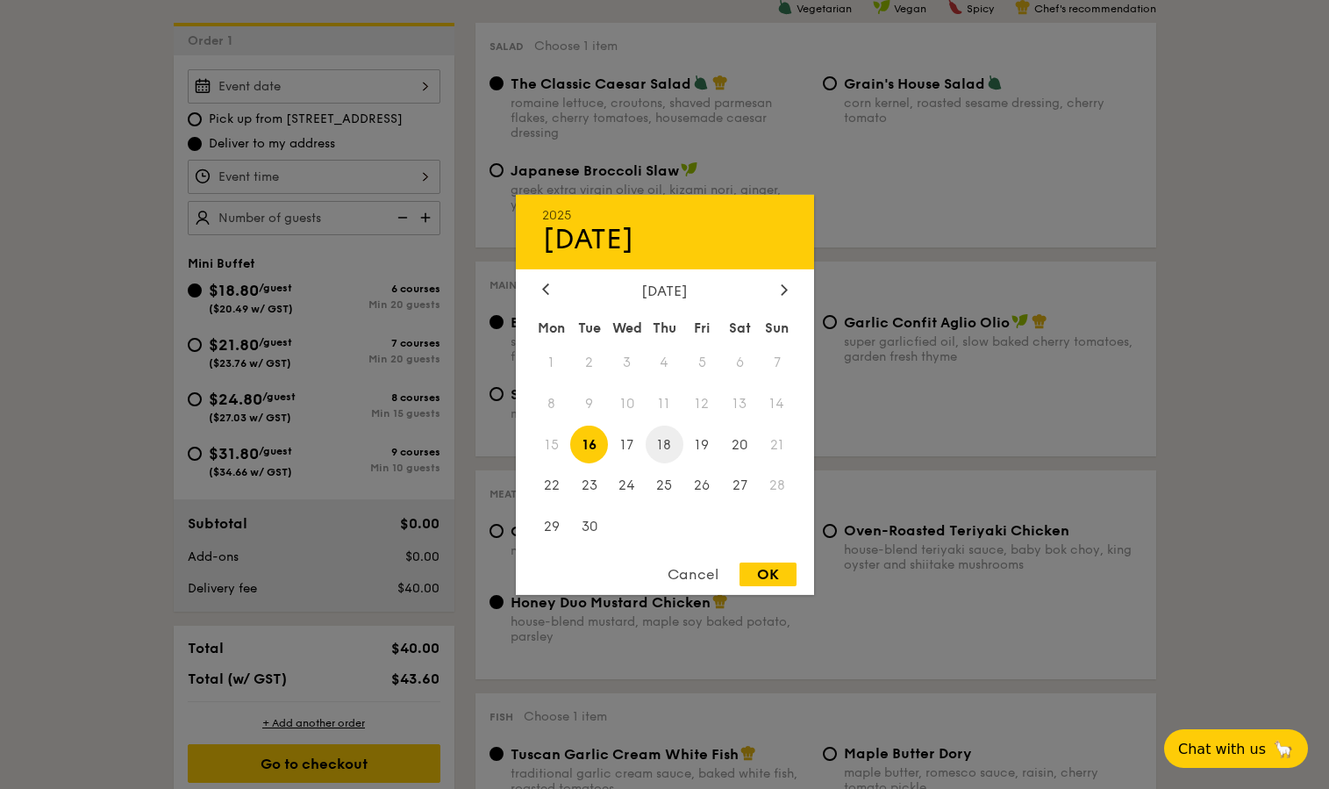
click at [673, 439] on span "18" at bounding box center [665, 445] width 38 height 38
click at [768, 576] on div "OK" at bounding box center [768, 574] width 57 height 24
type input "[DATE]"
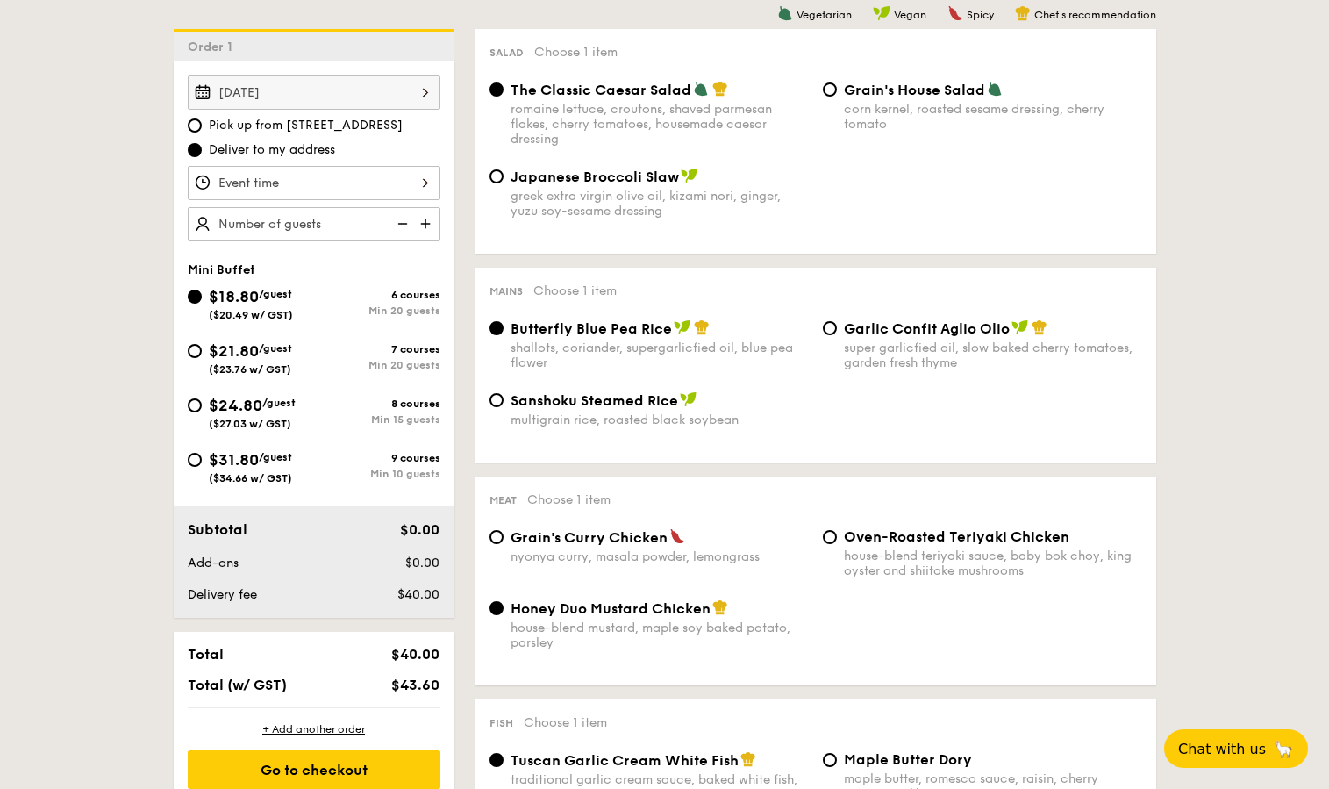
scroll to position [431, 0]
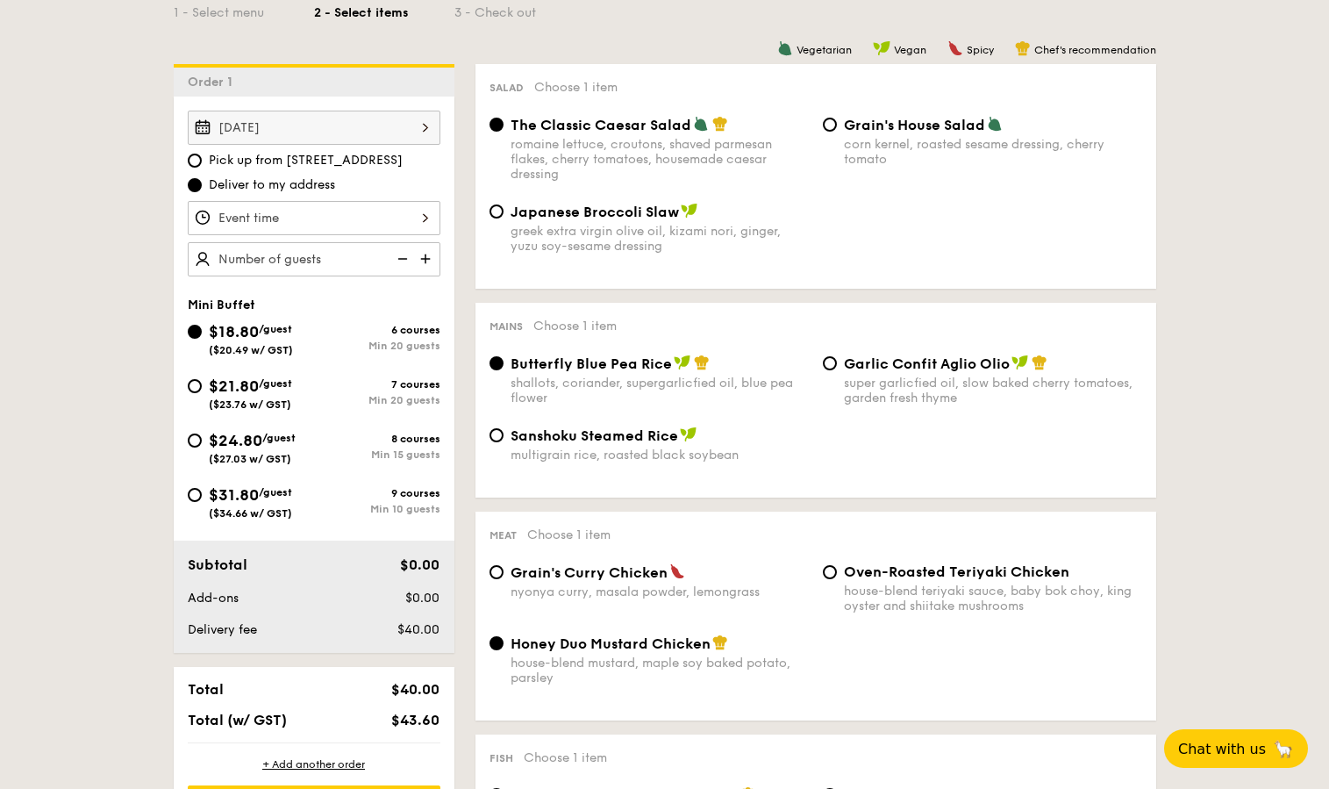
click at [214, 404] on span "($23.76 w/ GST)" at bounding box center [250, 404] width 82 height 12
click at [202, 393] on input "$21.80 /guest ($23.76 w/ GST) 7 courses Min 20 guests" at bounding box center [195, 386] width 14 height 14
radio input "true"
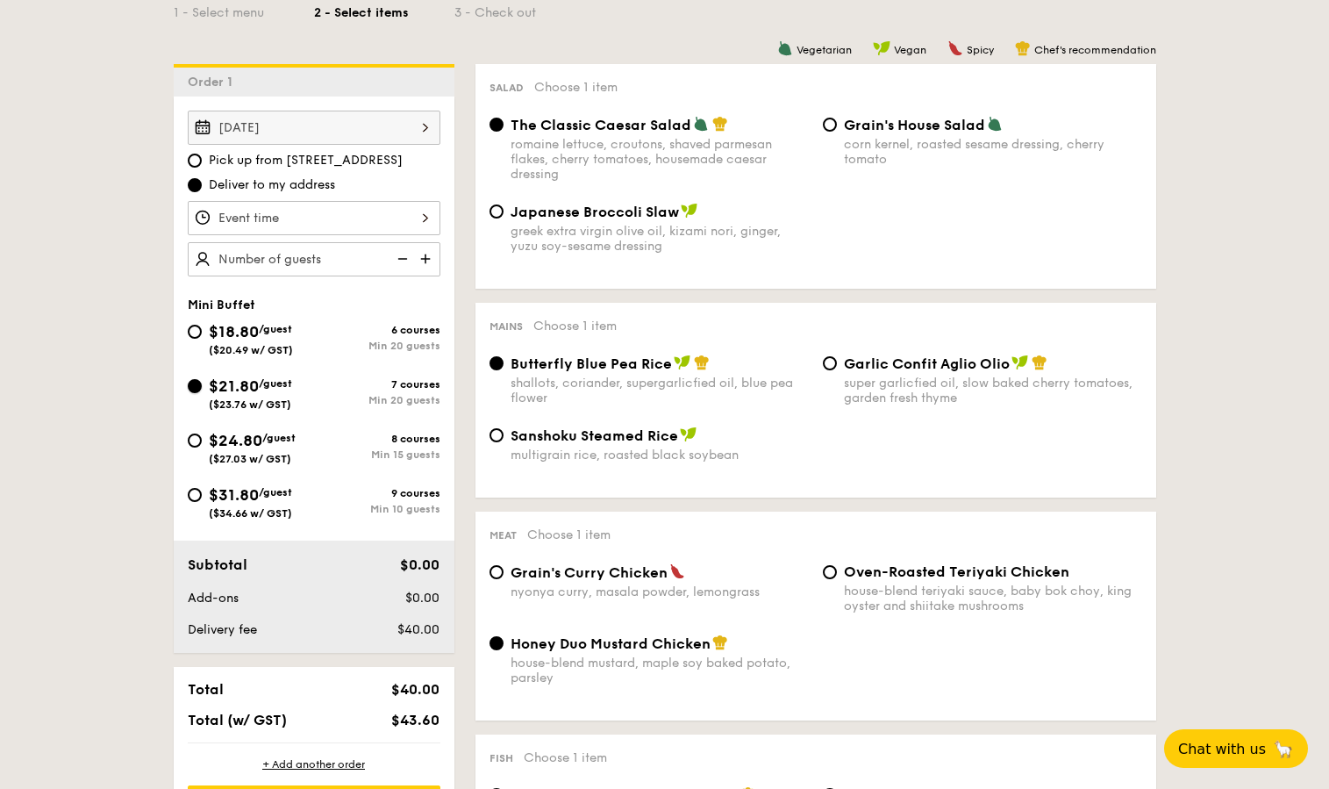
radio input "false"
radio input "true"
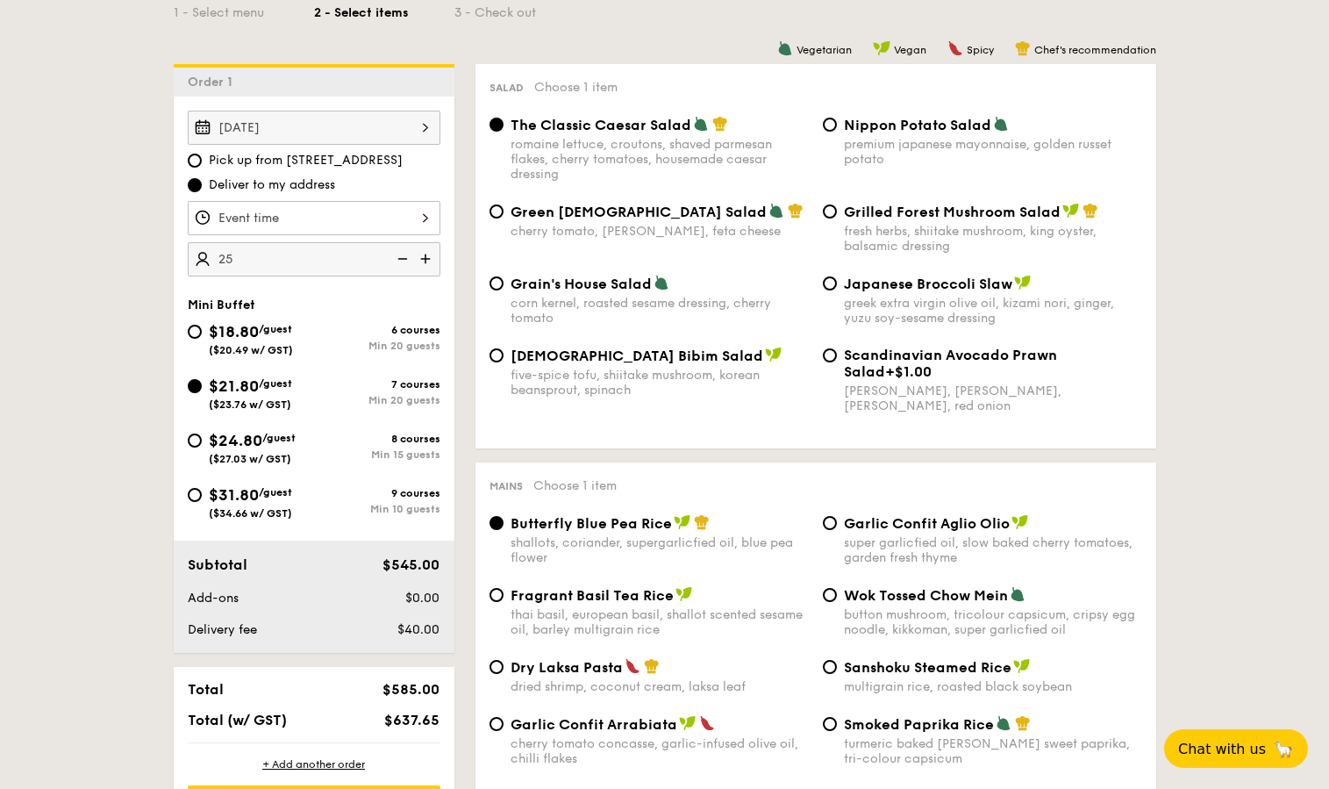
type input "25 guests"
click at [345, 225] on div at bounding box center [314, 218] width 253 height 34
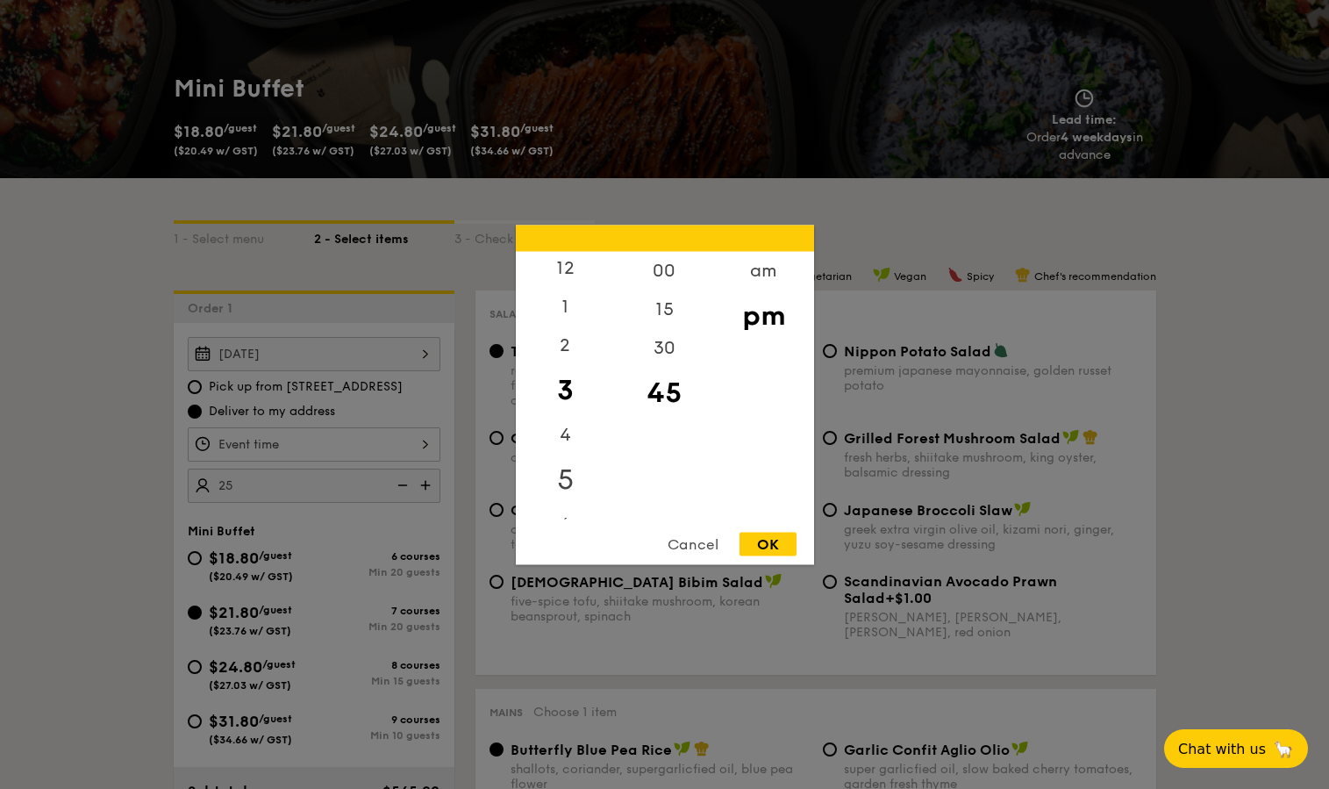
scroll to position [0, 0]
click at [583, 271] on div "12" at bounding box center [565, 276] width 99 height 51
click at [776, 535] on div "OK" at bounding box center [768, 544] width 57 height 24
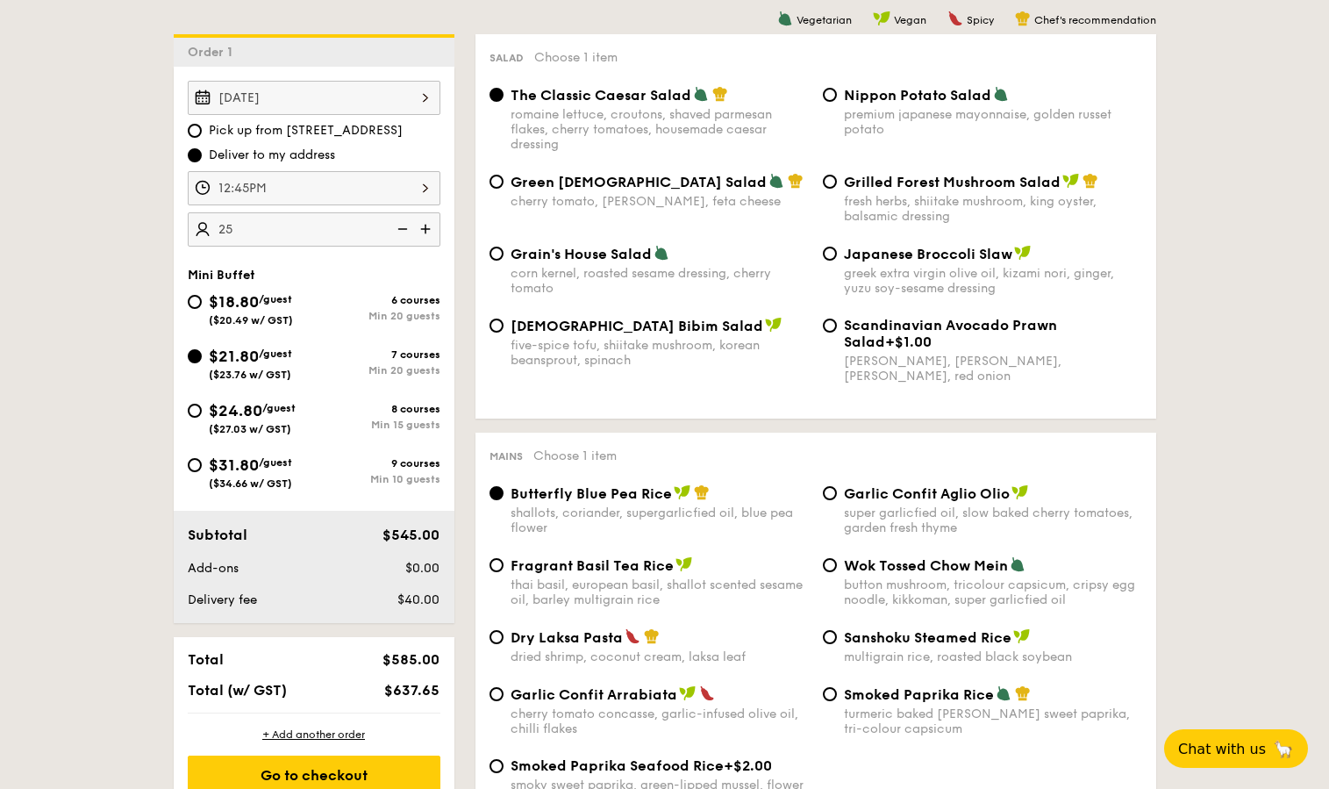
scroll to position [559, 0]
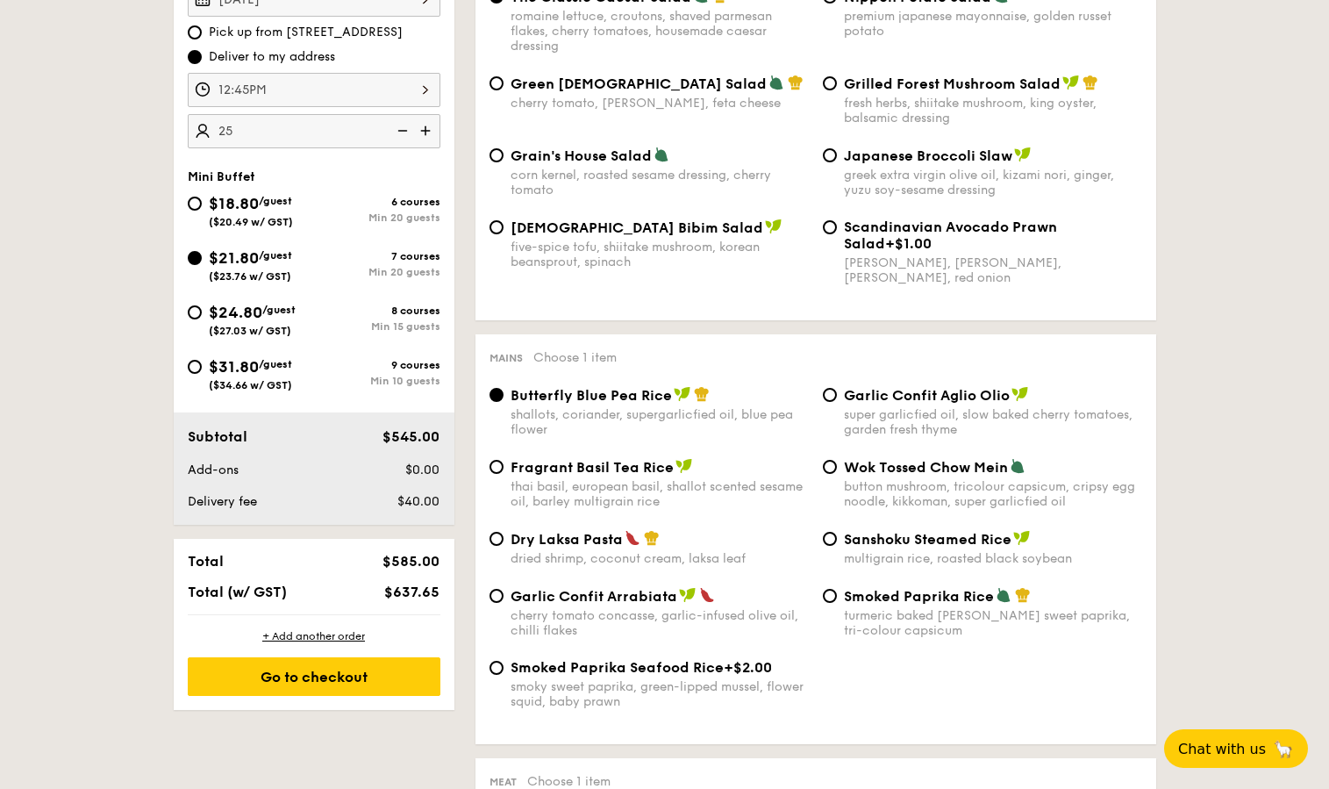
click at [326, 82] on div "12:45PM" at bounding box center [314, 90] width 253 height 34
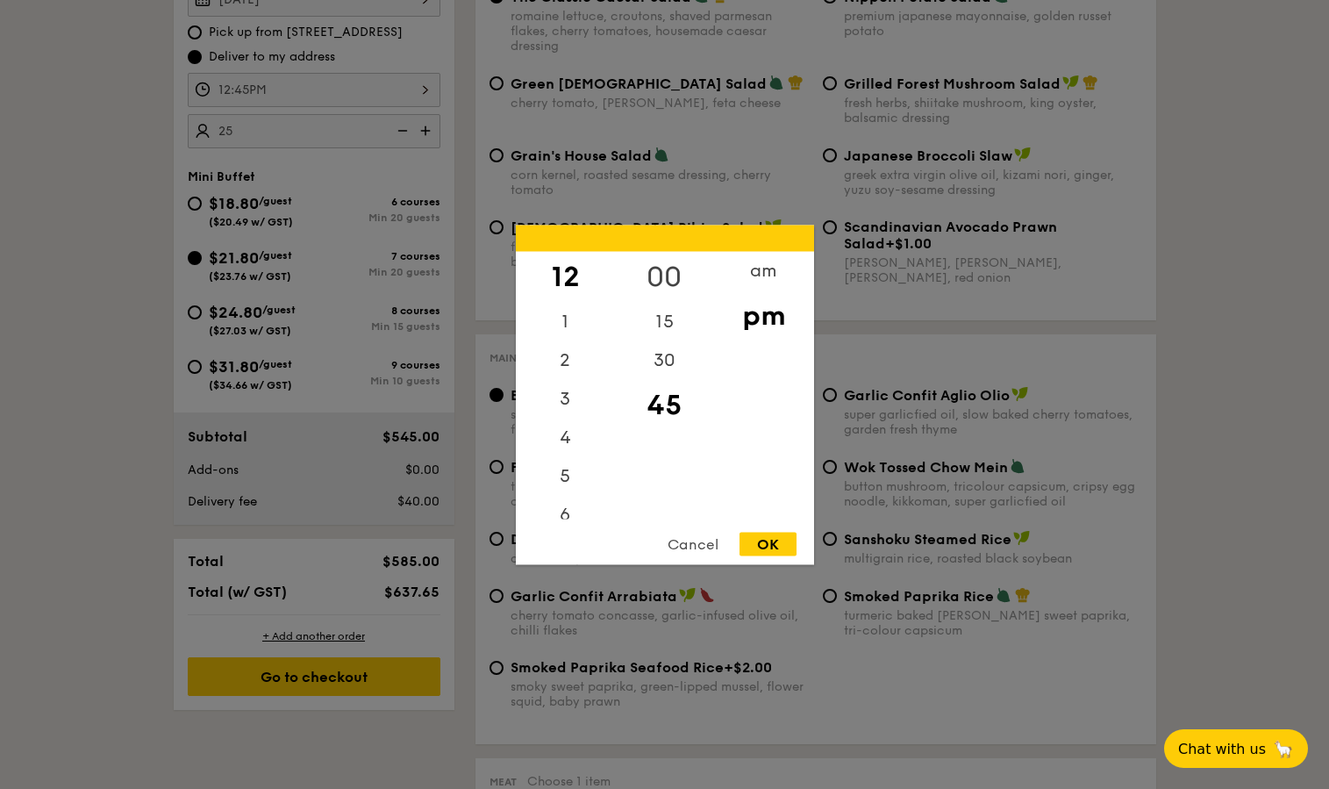
click at [669, 272] on div "00" at bounding box center [664, 276] width 99 height 51
click at [763, 544] on div "OK" at bounding box center [768, 544] width 57 height 24
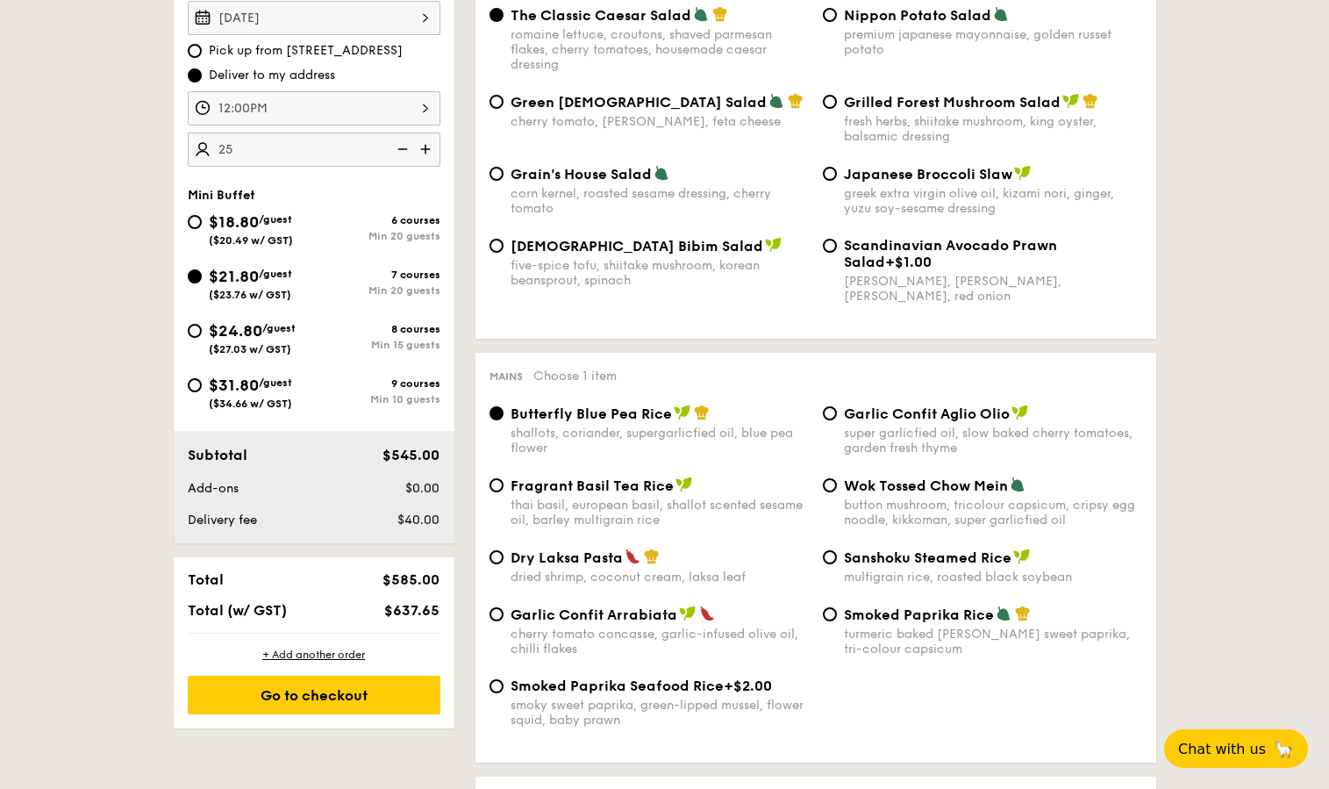
scroll to position [532, 0]
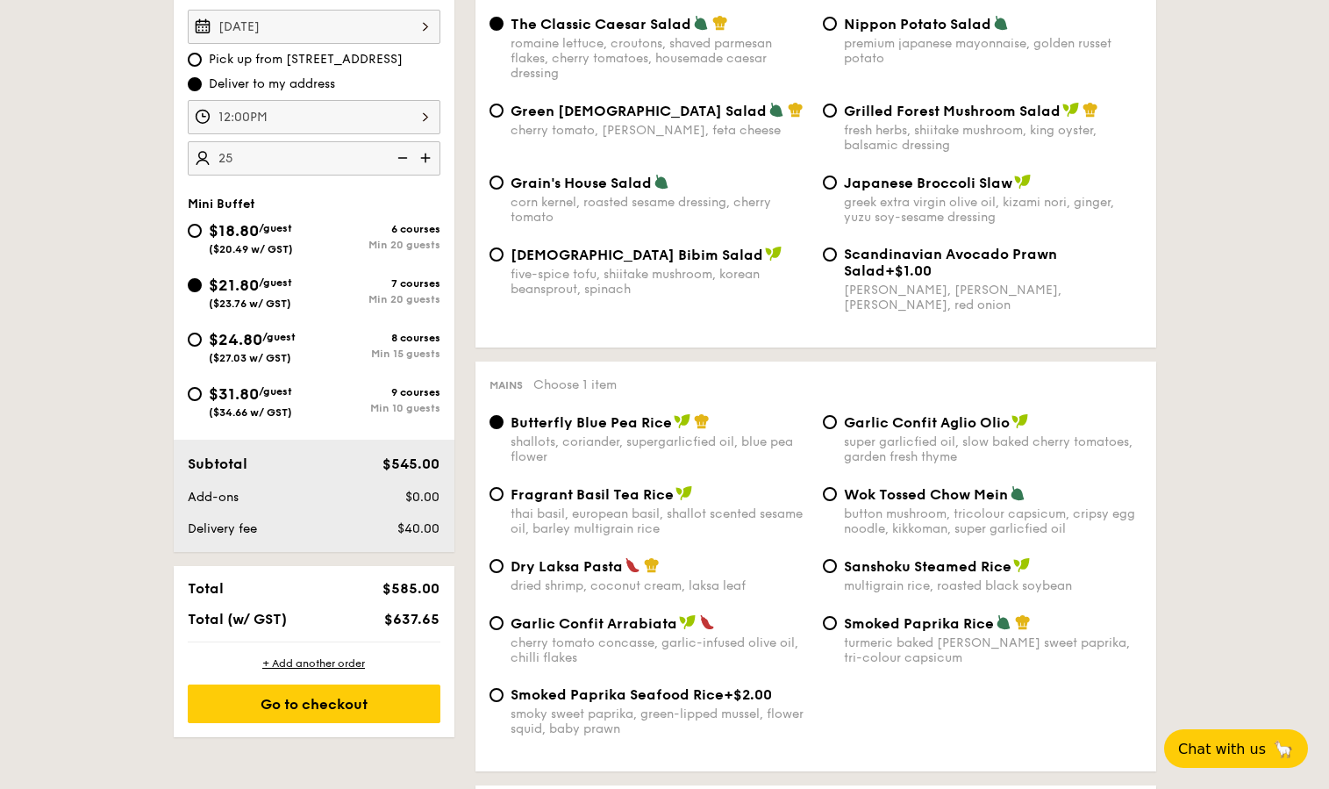
click at [383, 118] on div "12:00PM" at bounding box center [314, 117] width 253 height 34
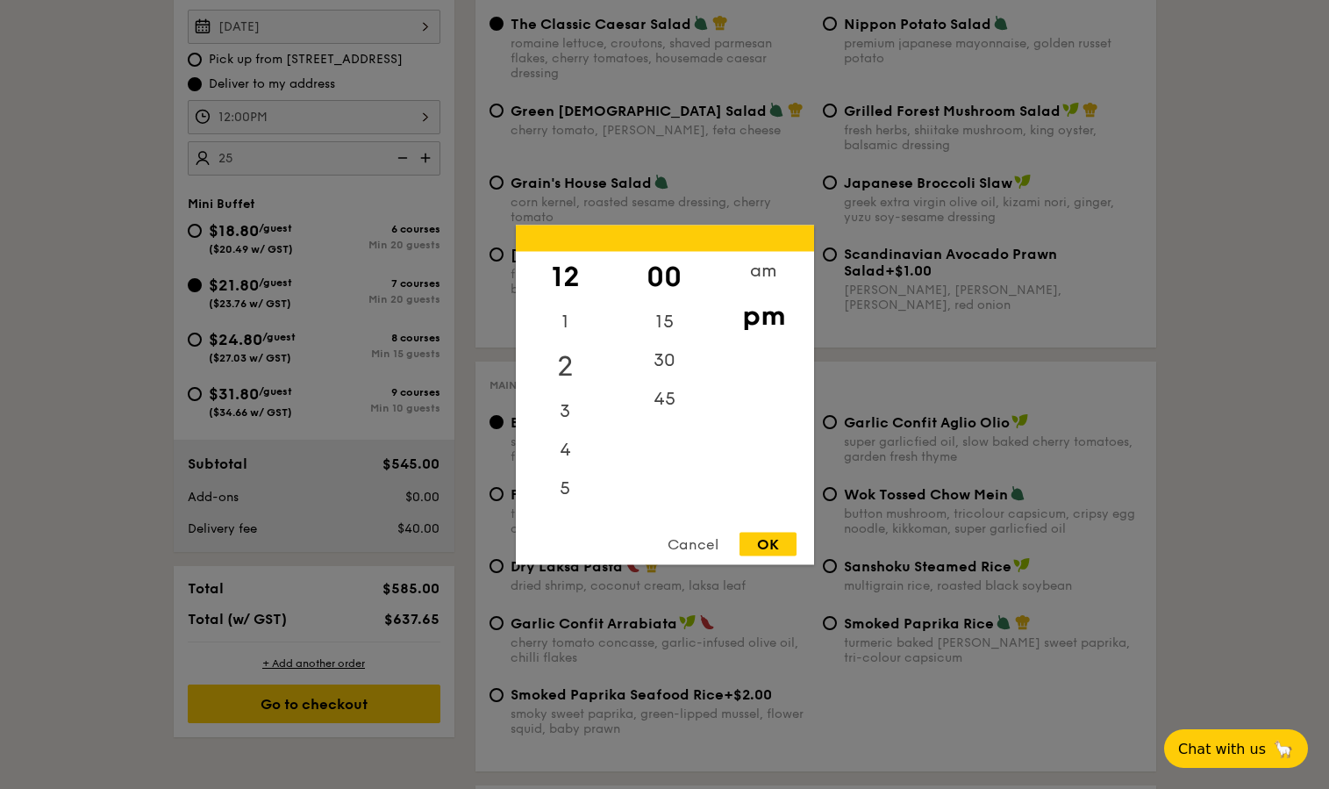
click at [575, 385] on div "2" at bounding box center [565, 365] width 99 height 51
click at [562, 506] on div "11" at bounding box center [565, 499] width 99 height 39
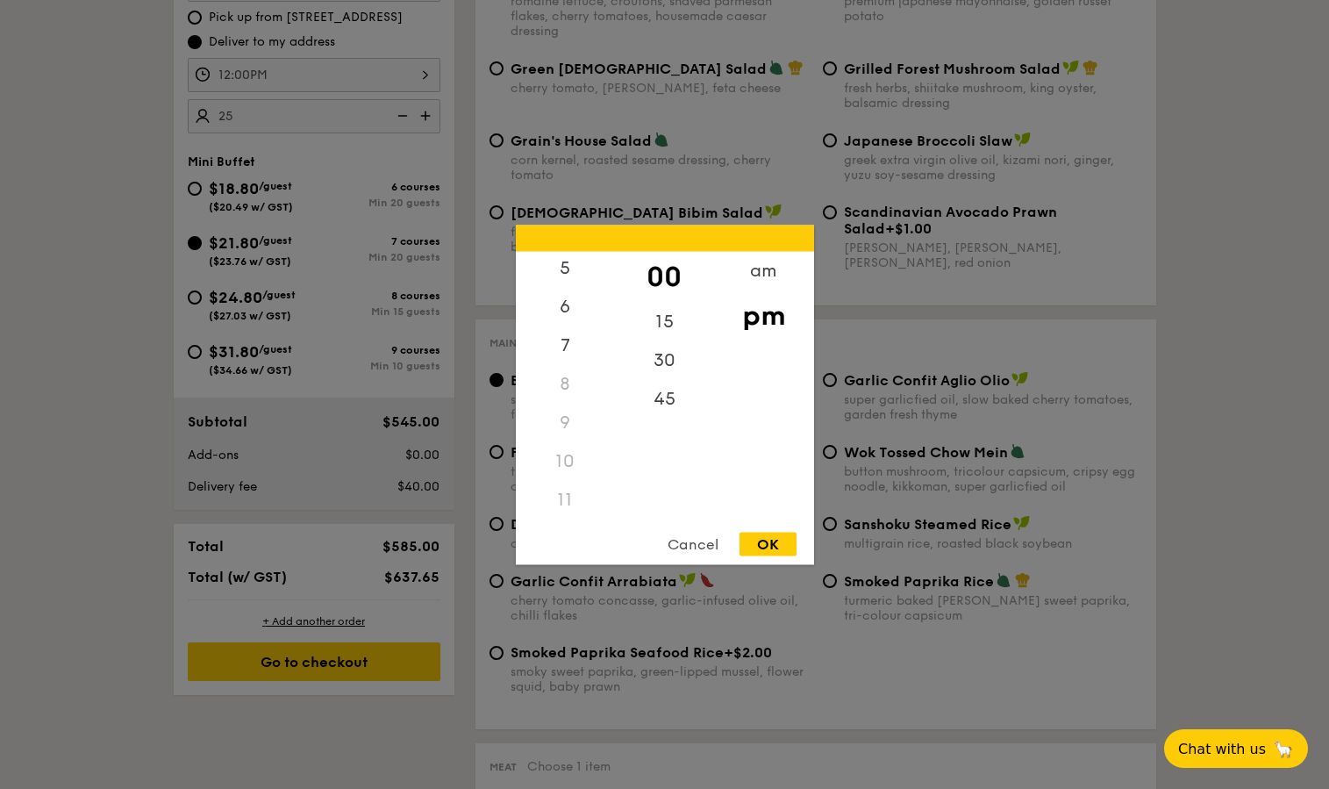
scroll to position [783, 0]
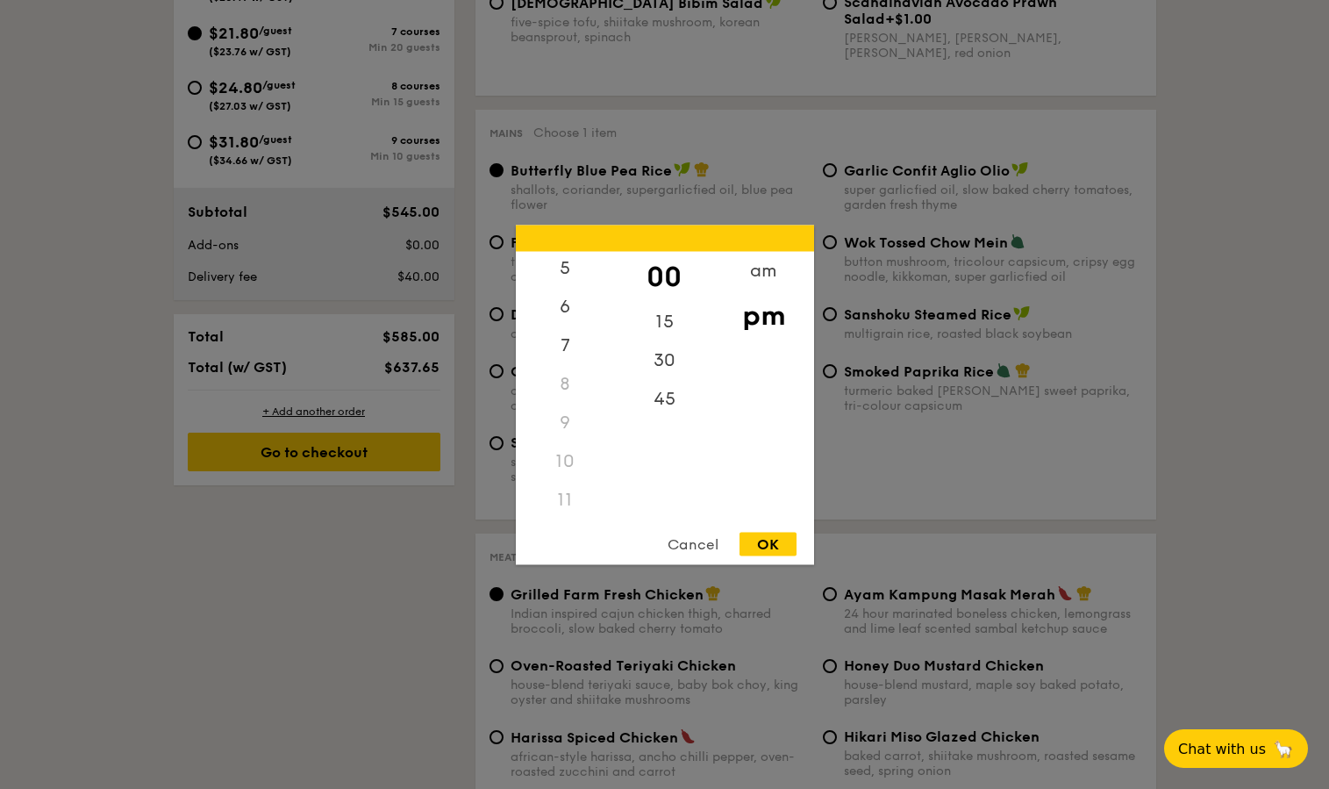
click at [569, 454] on div "10" at bounding box center [565, 460] width 99 height 39
click at [568, 383] on div "8" at bounding box center [565, 383] width 99 height 39
click at [763, 270] on div "am" at bounding box center [763, 276] width 99 height 51
click at [563, 468] on div "10" at bounding box center [565, 466] width 99 height 51
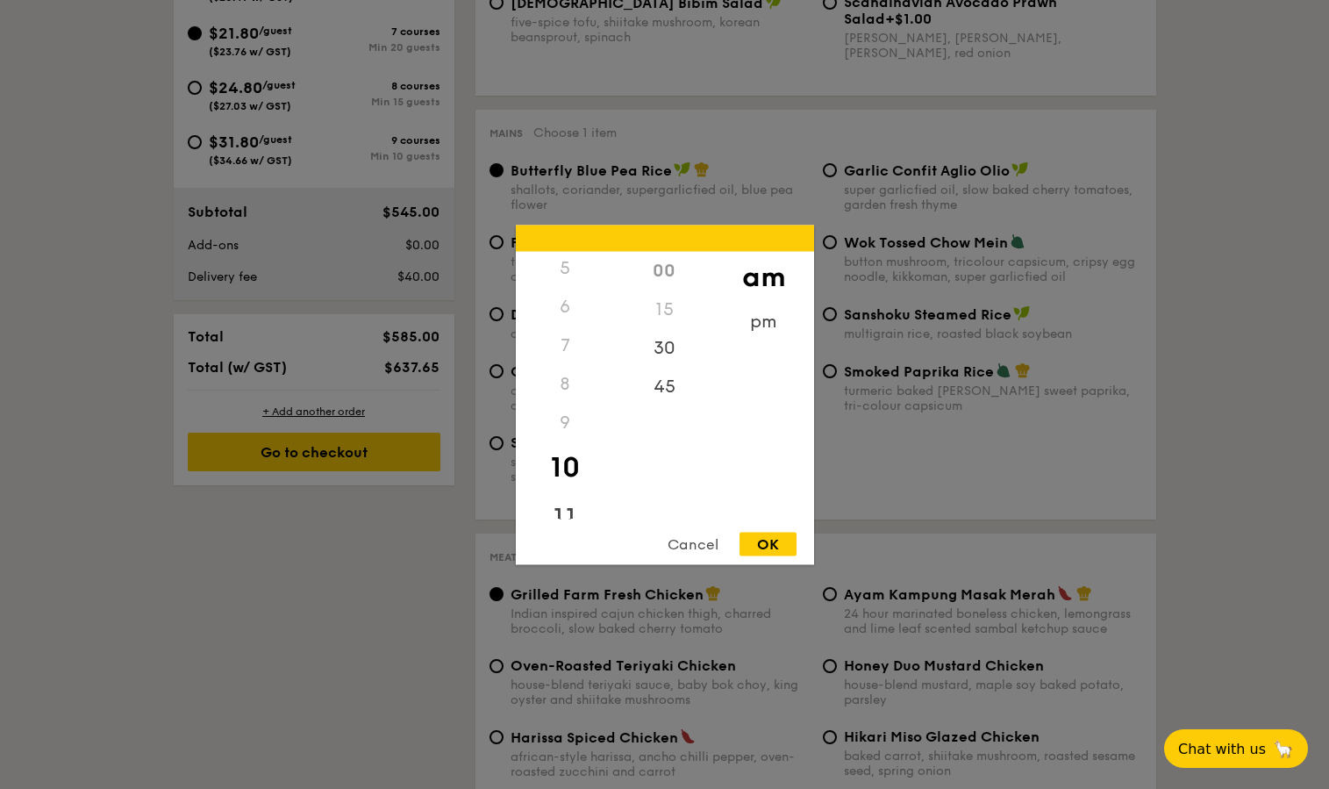
click at [570, 511] on div "11" at bounding box center [565, 517] width 99 height 51
click at [671, 367] on div "30" at bounding box center [664, 365] width 99 height 51
click at [775, 549] on div "OK" at bounding box center [768, 544] width 57 height 24
type input "11:30AM"
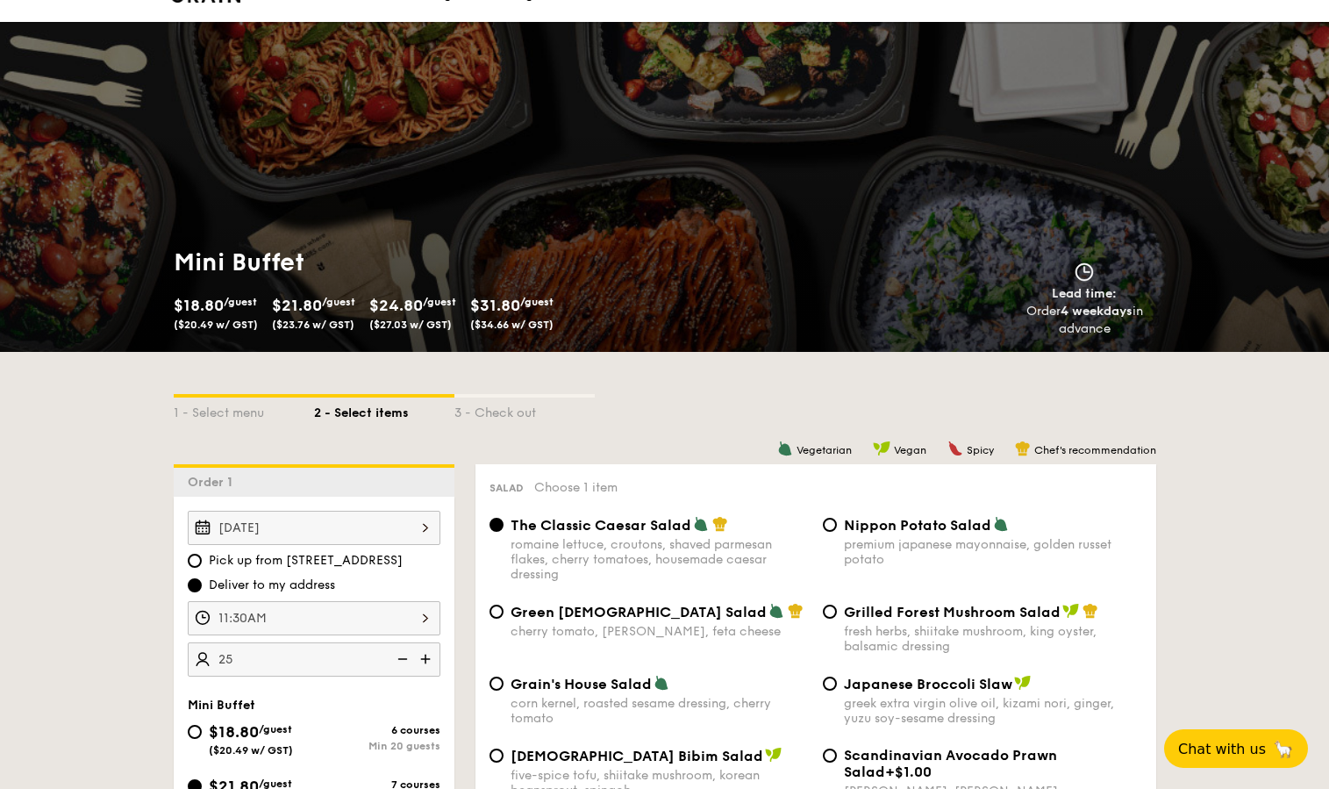
scroll to position [0, 0]
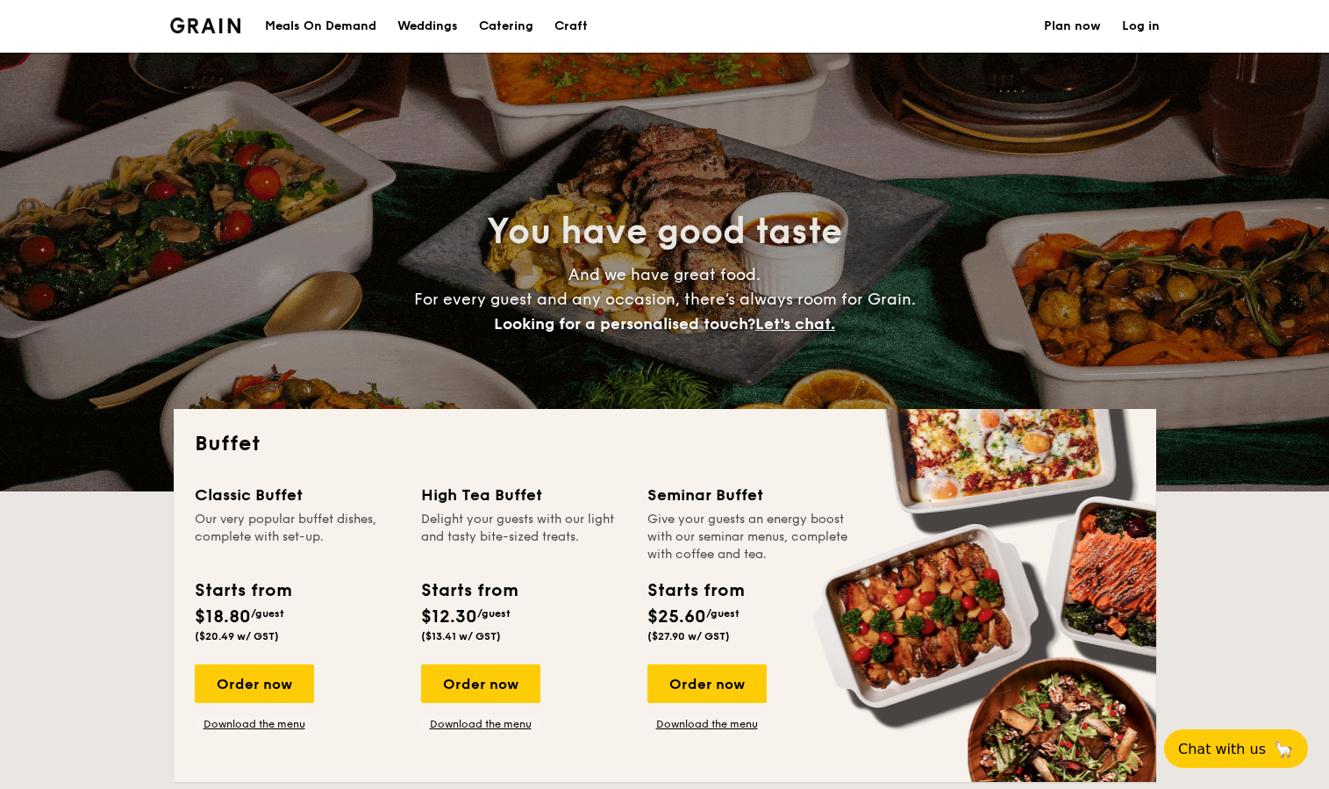
select select
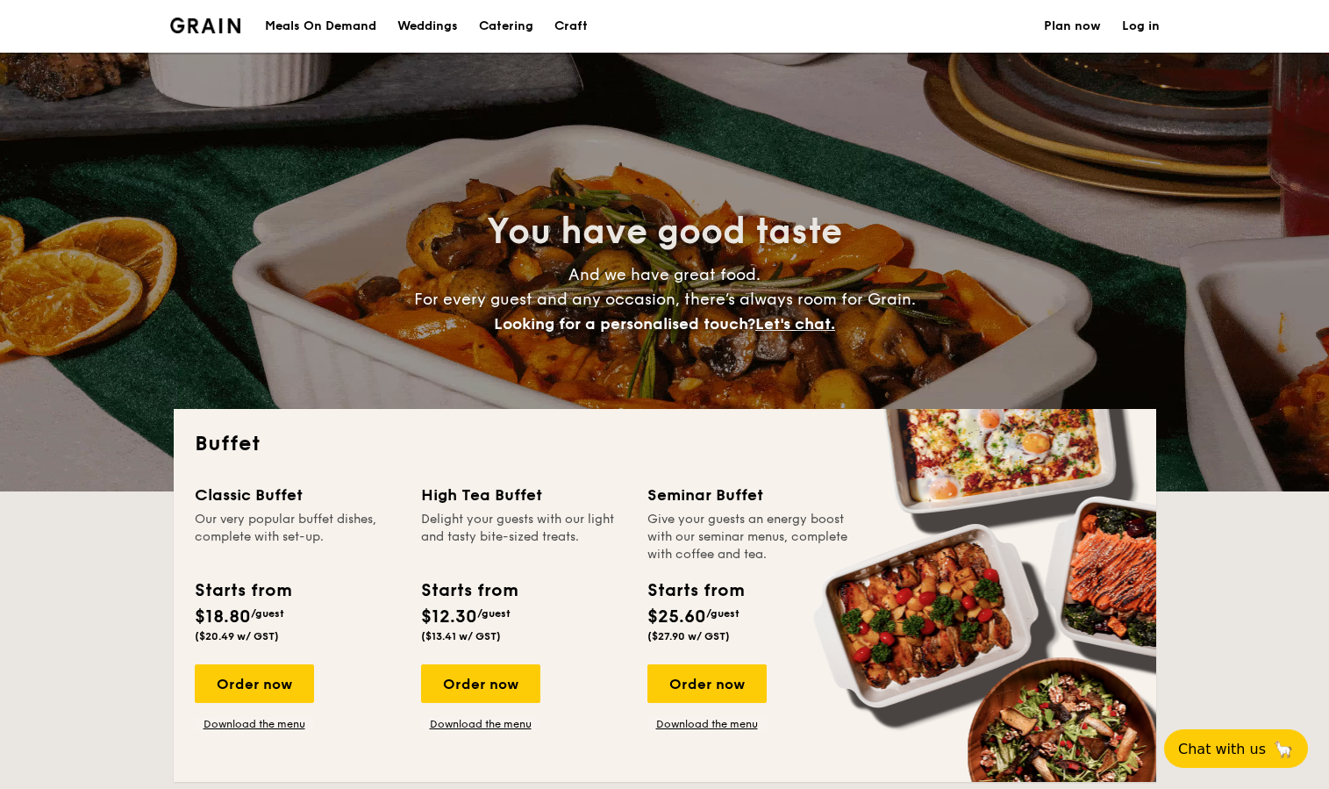
click at [494, 35] on h1 "Catering" at bounding box center [506, 26] width 54 height 53
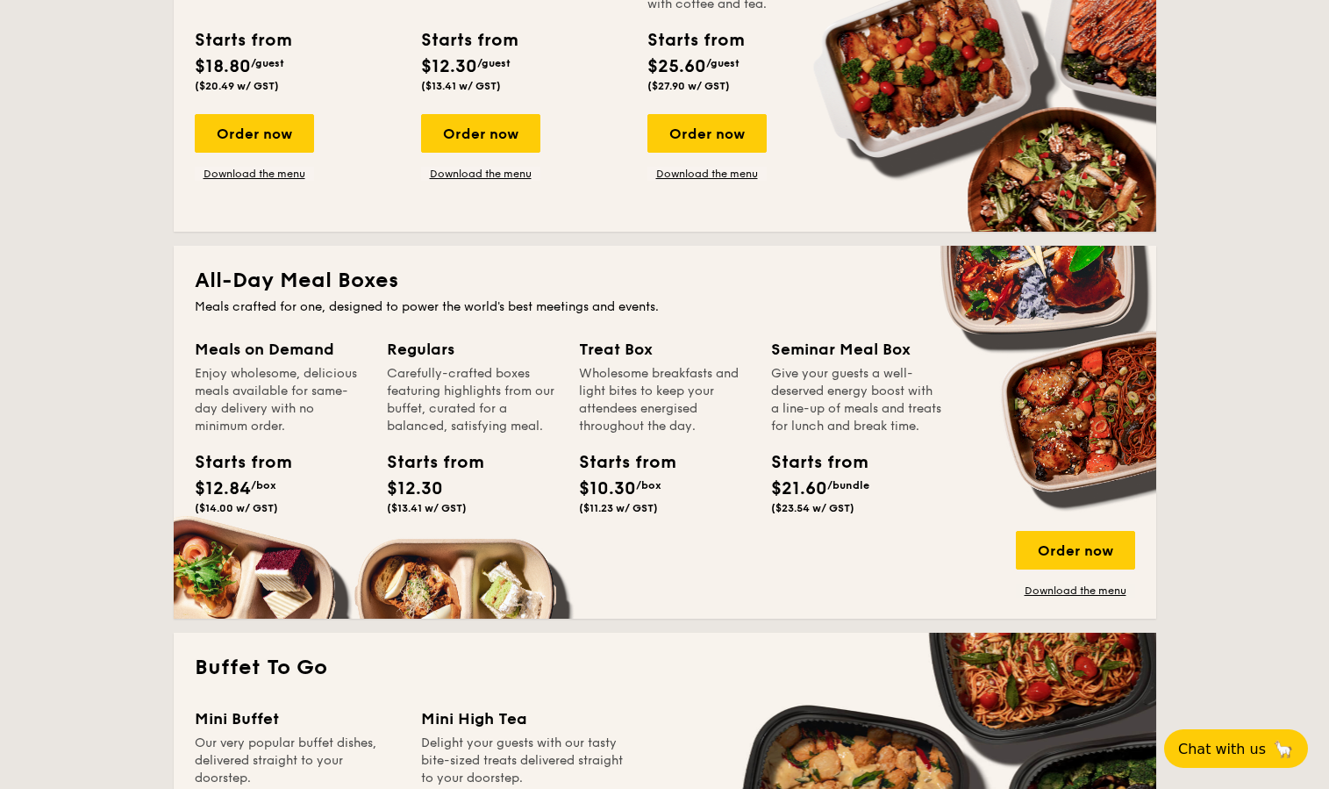
scroll to position [405, 0]
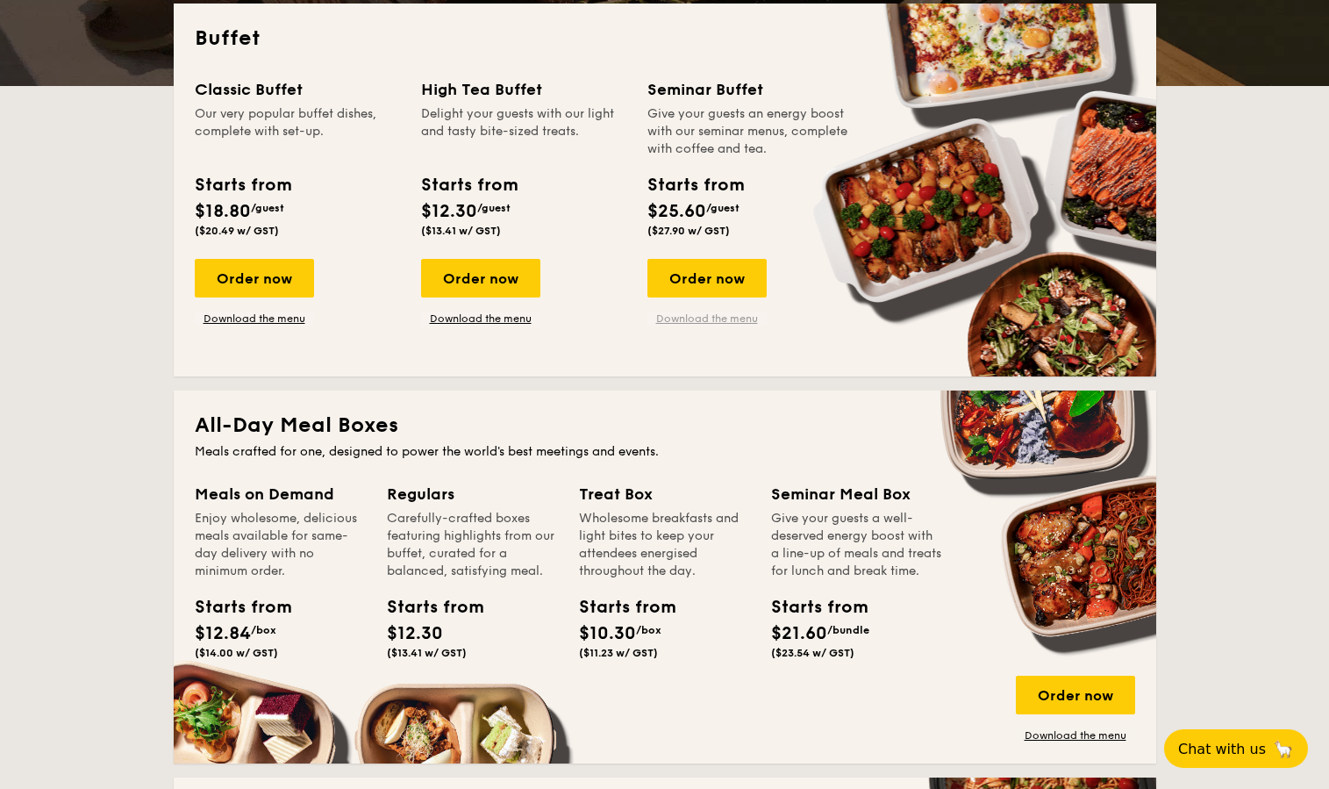
click at [708, 314] on link "Download the menu" at bounding box center [707, 318] width 119 height 14
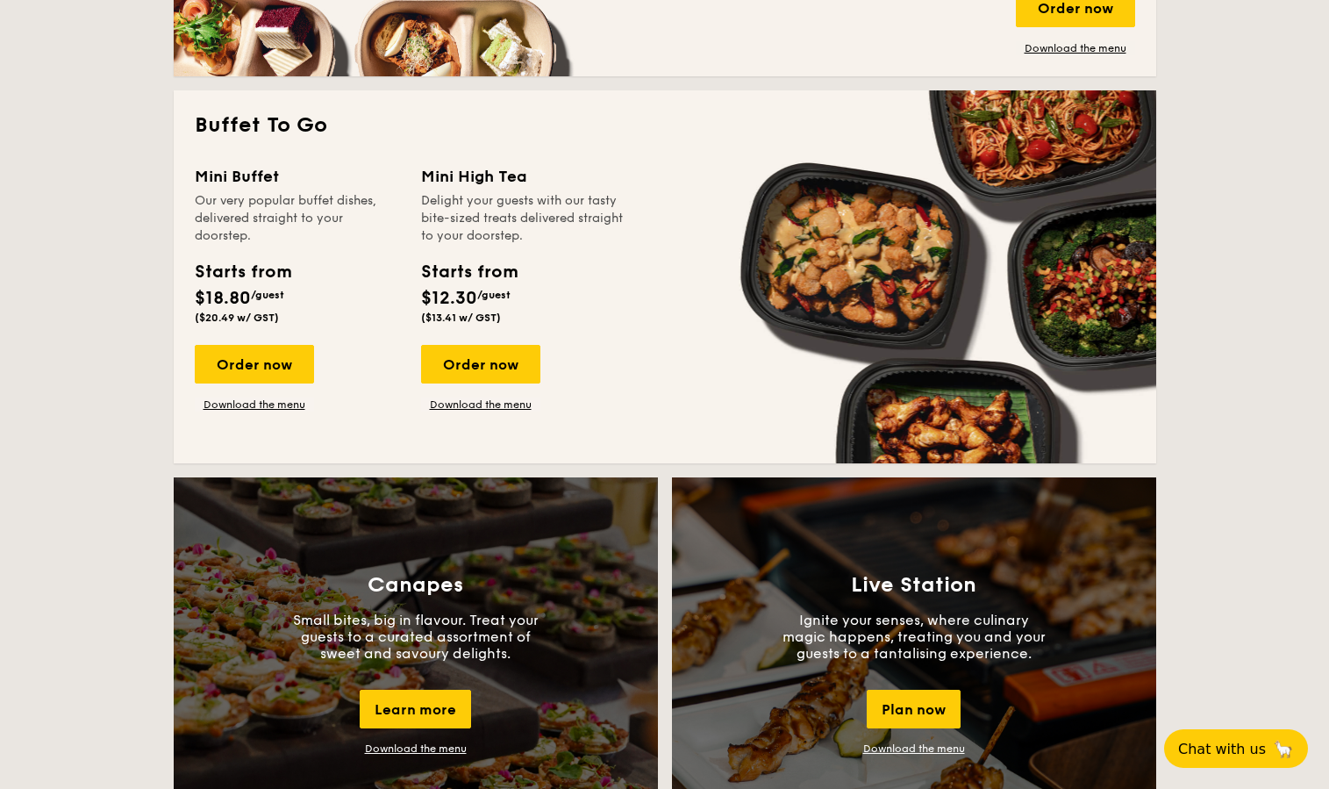
scroll to position [1072, 0]
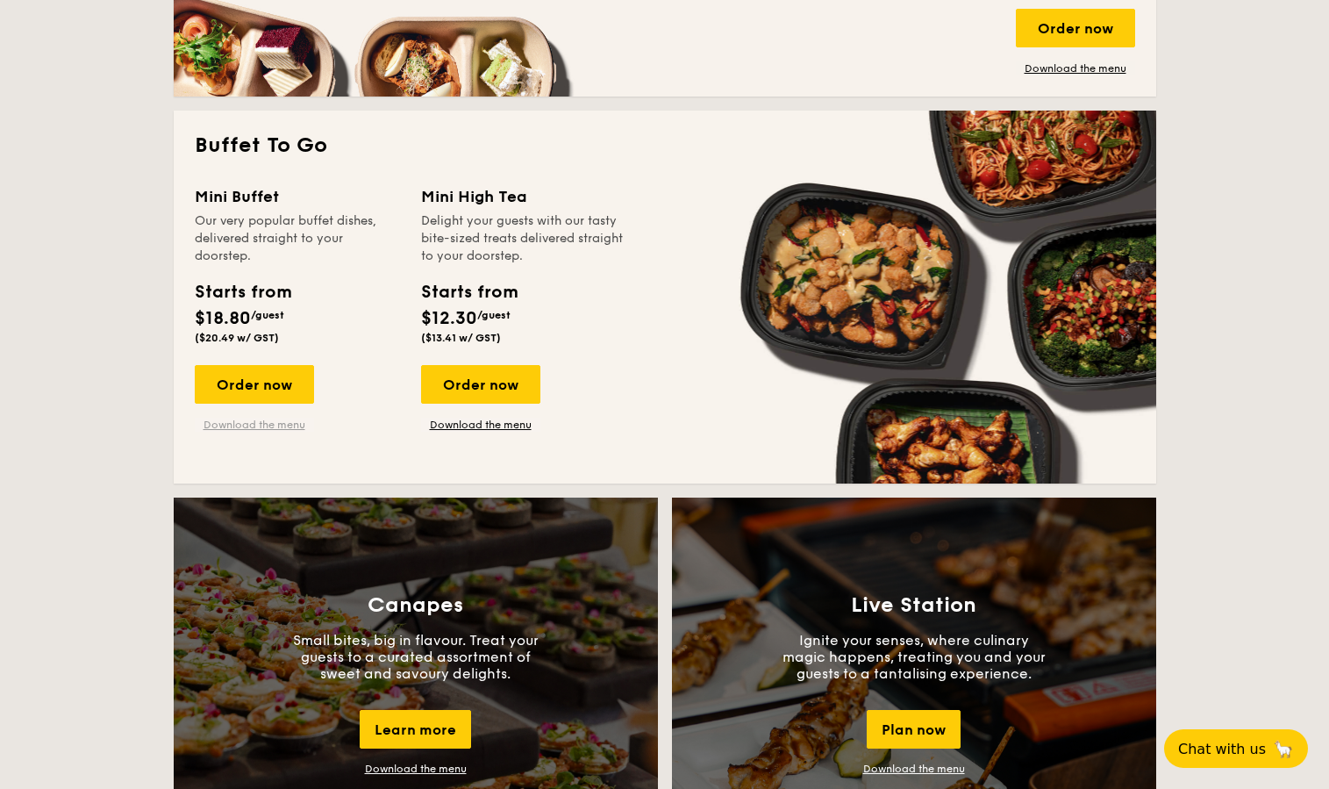
click at [286, 426] on link "Download the menu" at bounding box center [254, 425] width 119 height 14
